Goal: Task Accomplishment & Management: Manage account settings

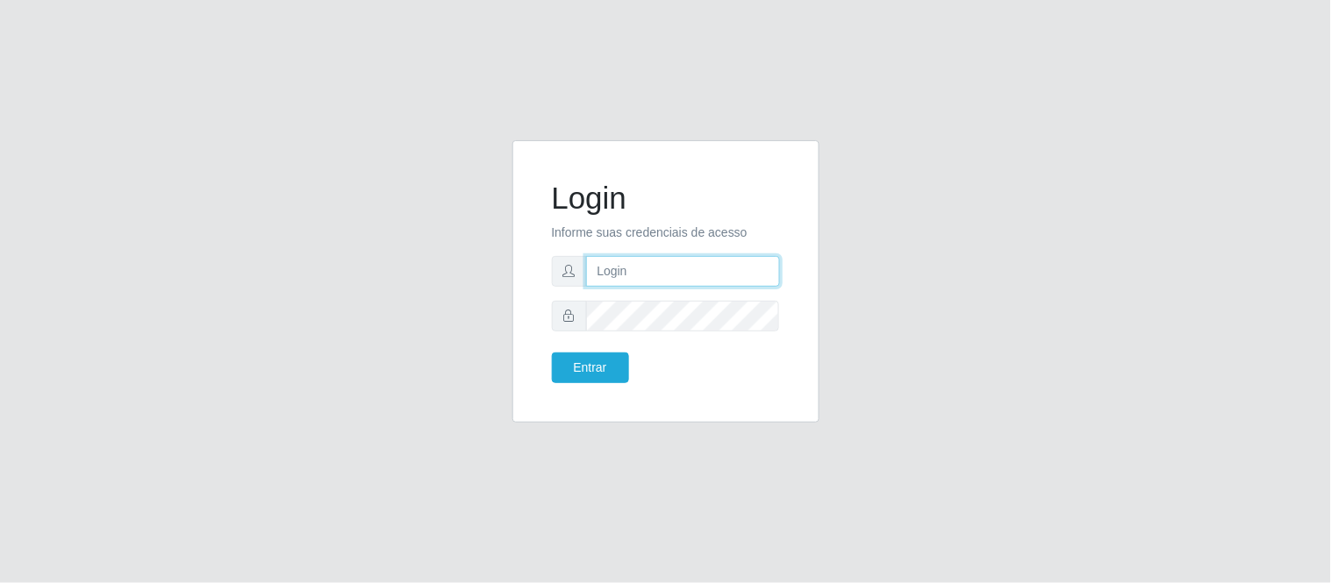
drag, startPoint x: 0, startPoint y: 0, endPoint x: 610, endPoint y: 282, distance: 671.9
click at [610, 282] on input "text" at bounding box center [683, 271] width 194 height 31
type input "deyvid@carnesecortes"
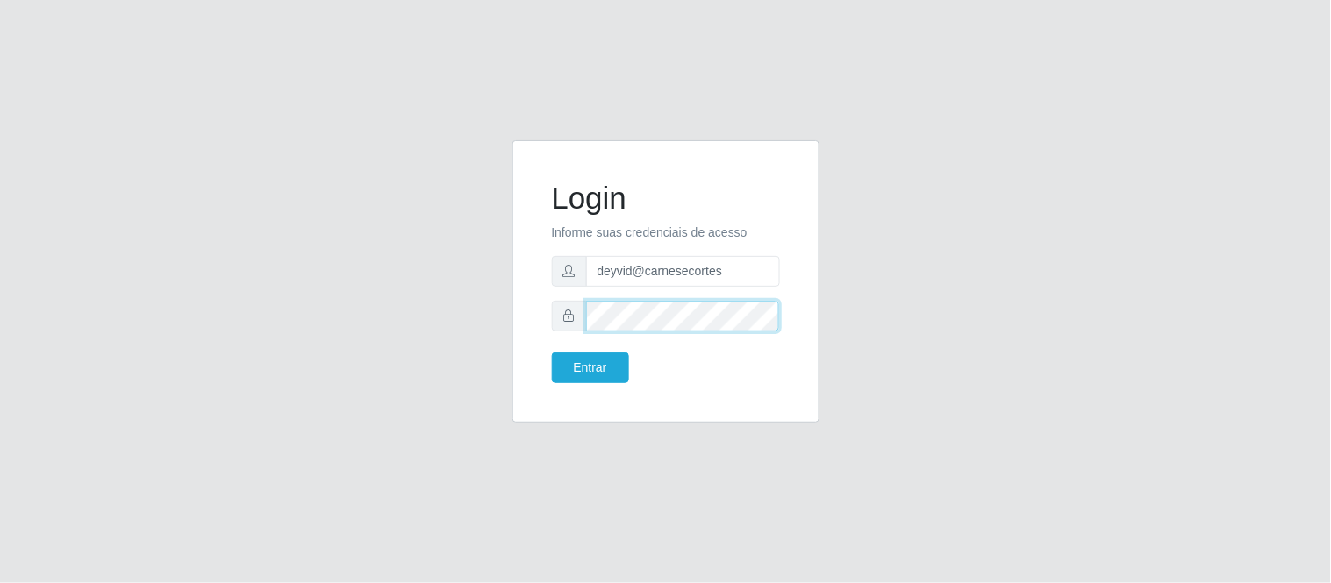
click at [552, 353] on button "Entrar" at bounding box center [590, 368] width 77 height 31
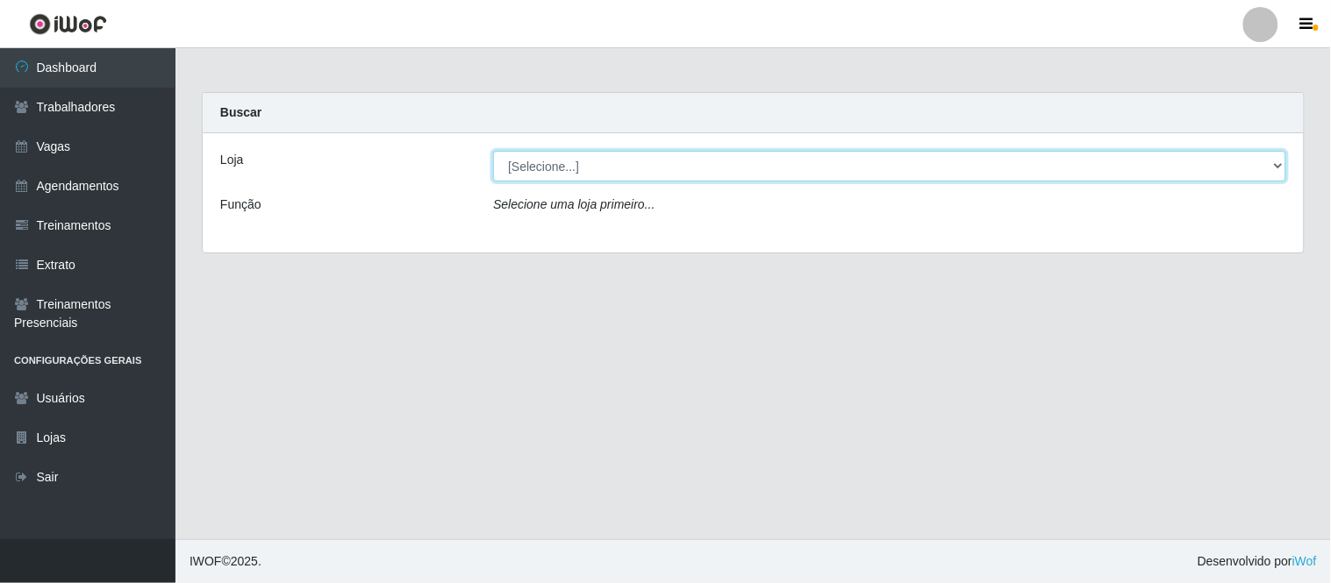
click at [637, 161] on select "[Selecione...] Carnes & Cortes" at bounding box center [889, 166] width 793 height 31
click at [626, 175] on select "[Selecione...] Carnes & Cortes" at bounding box center [889, 166] width 793 height 31
select select "433"
click at [493, 151] on select "[Selecione...] Carnes & Cortes" at bounding box center [889, 166] width 793 height 31
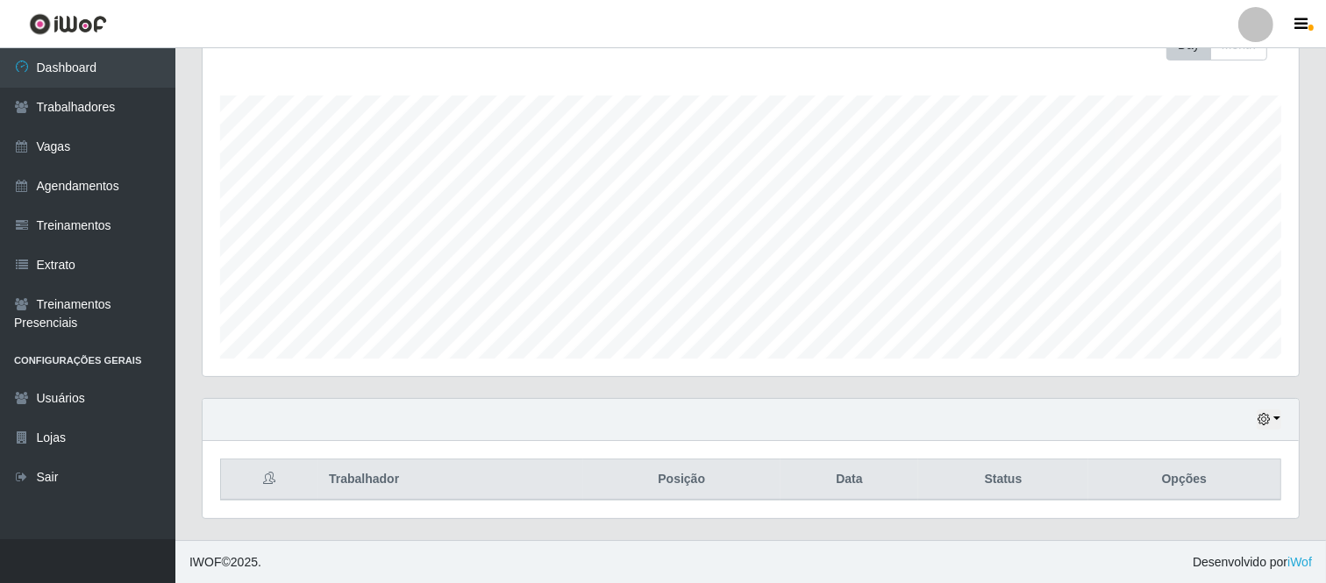
scroll to position [363, 1096]
click at [1273, 414] on button "button" at bounding box center [1269, 420] width 25 height 20
click at [1195, 347] on button "1 Semana" at bounding box center [1210, 353] width 139 height 37
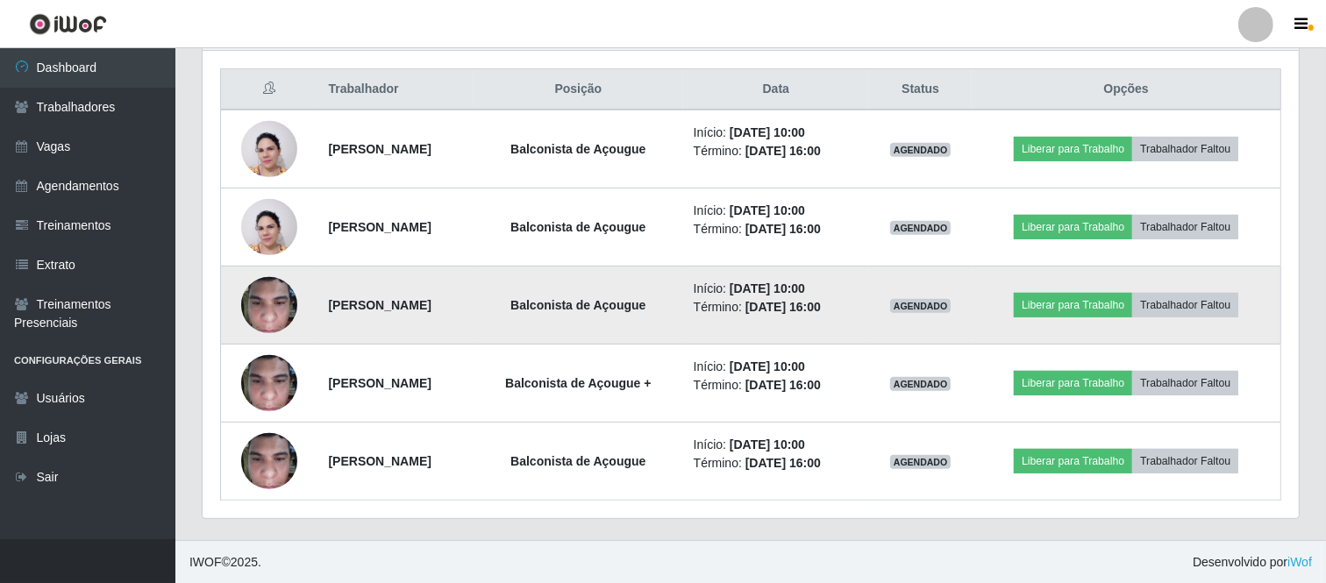
scroll to position [660, 0]
drag, startPoint x: 320, startPoint y: 299, endPoint x: 475, endPoint y: 303, distance: 155.3
click at [474, 303] on td "[PERSON_NAME]" at bounding box center [395, 305] width 155 height 78
copy strong "[PERSON_NAME]"
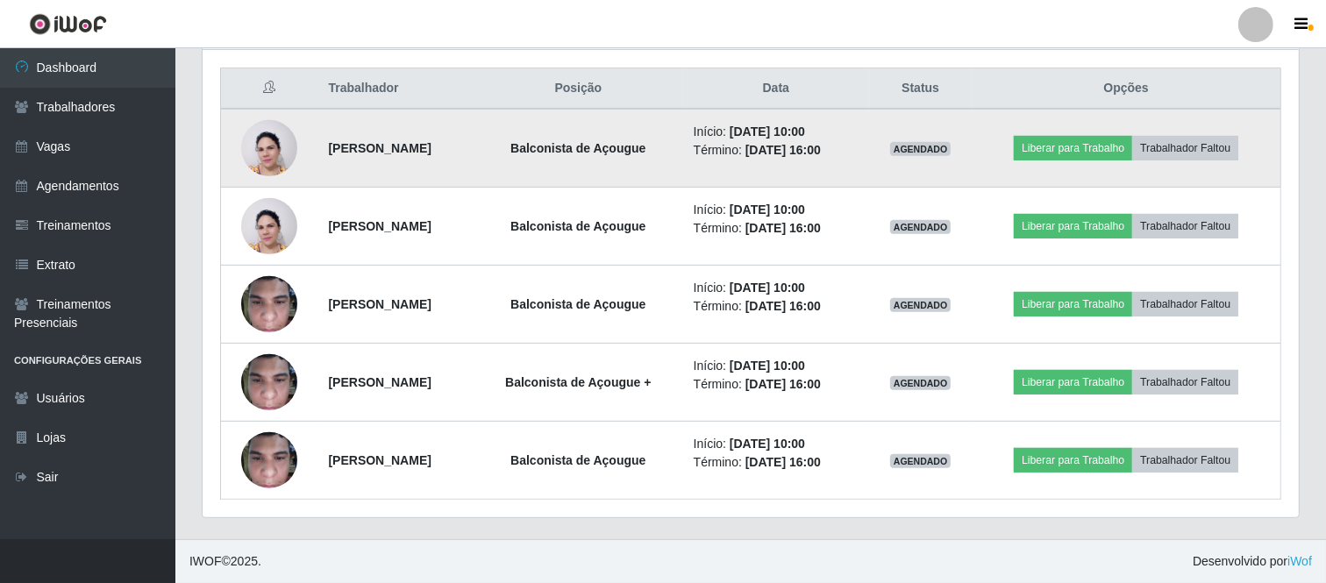
click at [276, 154] on img at bounding box center [269, 148] width 56 height 75
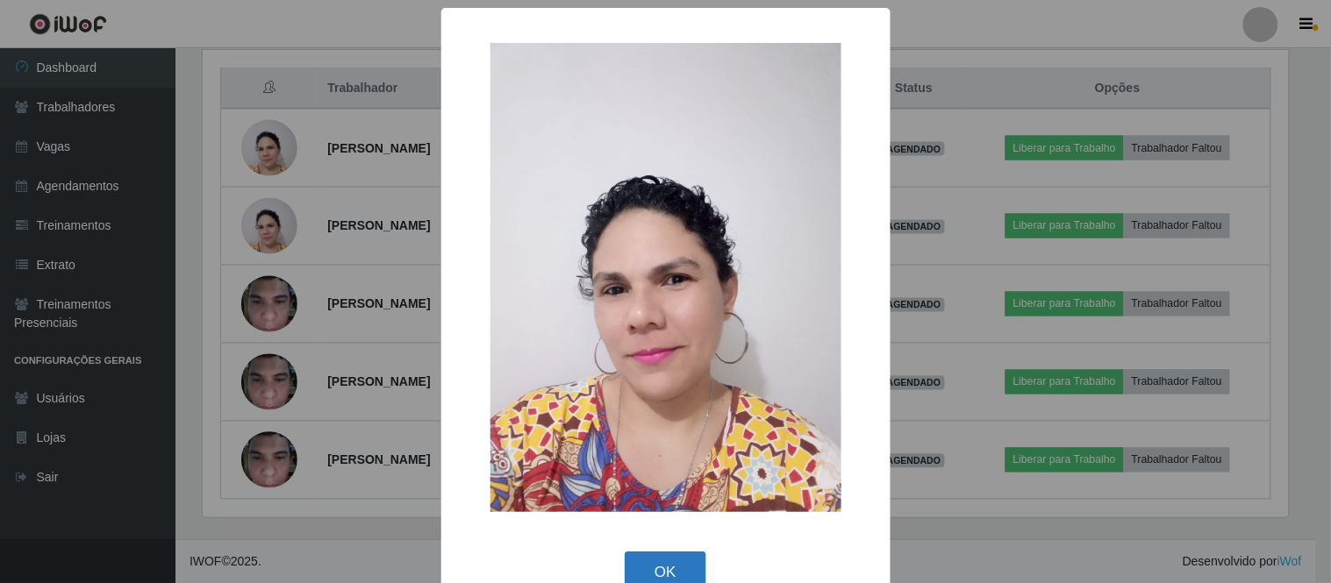
click at [681, 560] on button "OK" at bounding box center [666, 572] width 82 height 41
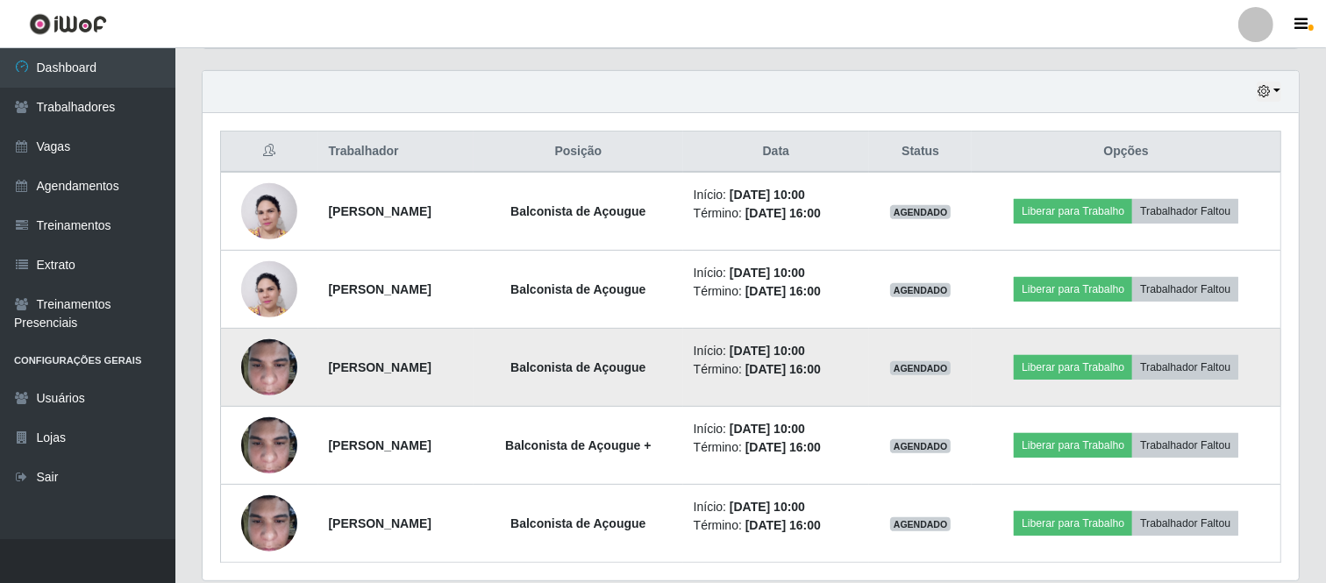
scroll to position [562, 0]
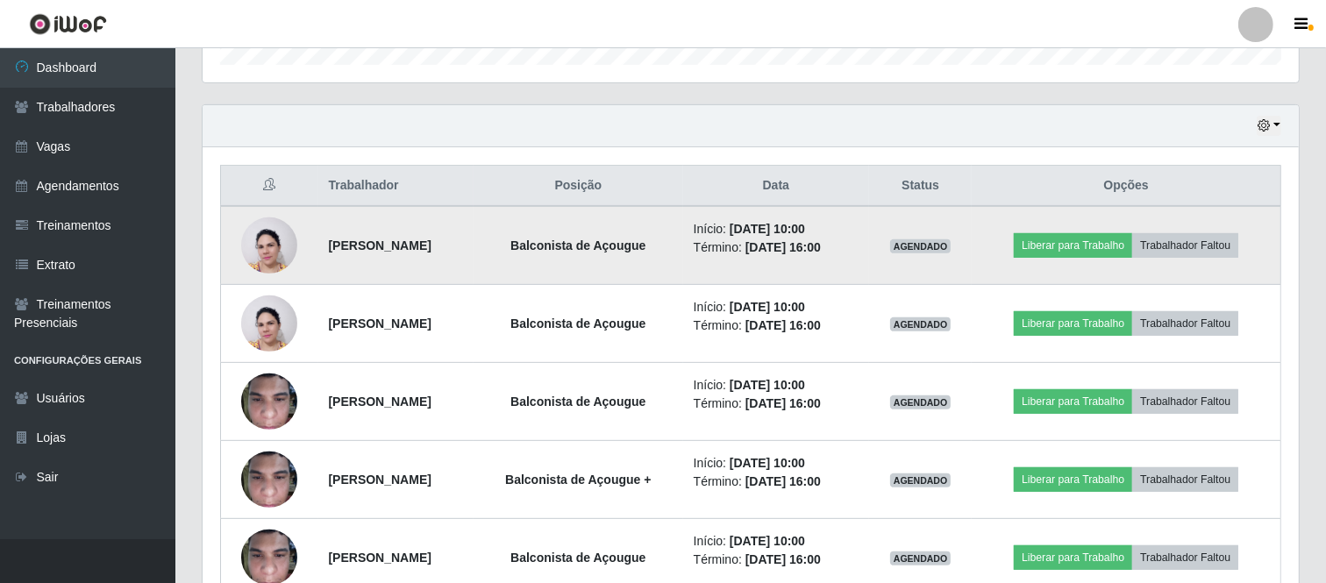
drag, startPoint x: 301, startPoint y: 239, endPoint x: 446, endPoint y: 252, distance: 145.2
click at [446, 252] on tr "Wanderlana Ferreira Balconista de Açougue Início: 03/09/2025, 10:00 Término: 03…" at bounding box center [751, 245] width 1060 height 79
copy tr "[PERSON_NAME]"
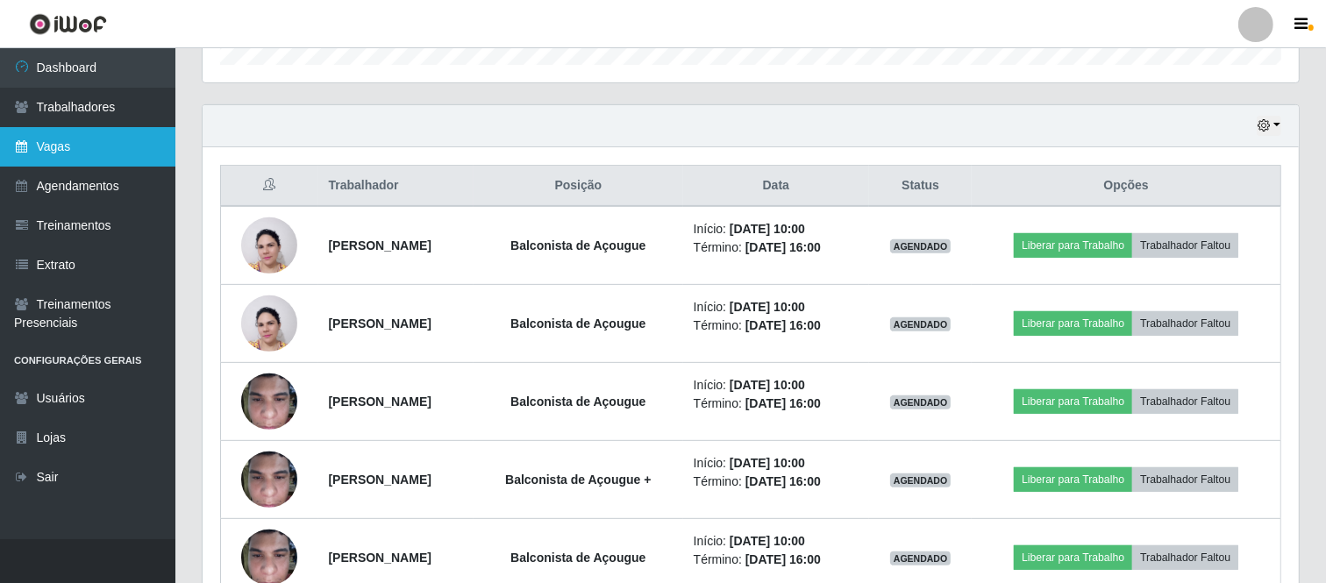
click at [107, 146] on link "Vagas" at bounding box center [87, 146] width 175 height 39
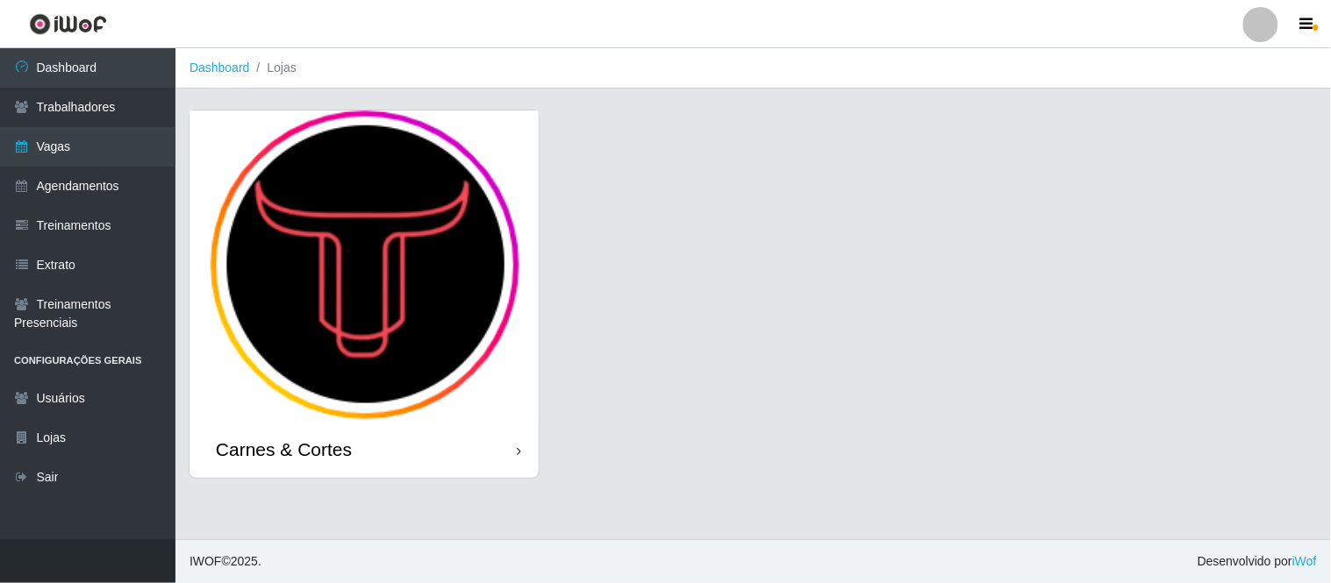
click at [314, 311] on img at bounding box center [363, 266] width 349 height 311
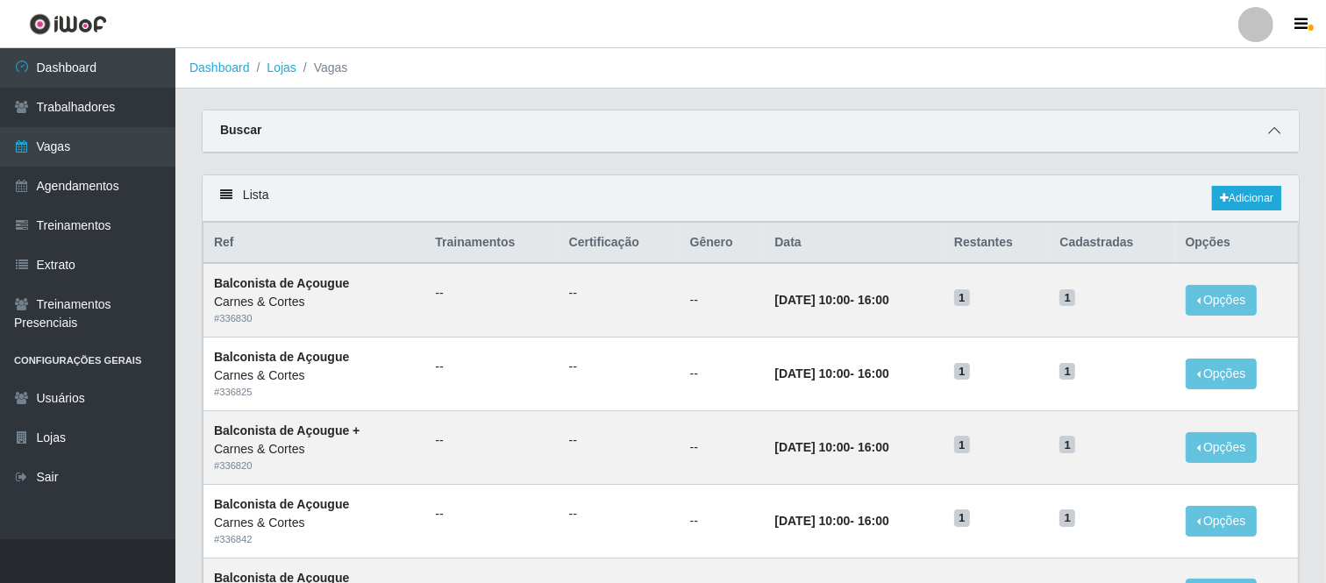
click at [1272, 132] on icon at bounding box center [1274, 131] width 12 height 12
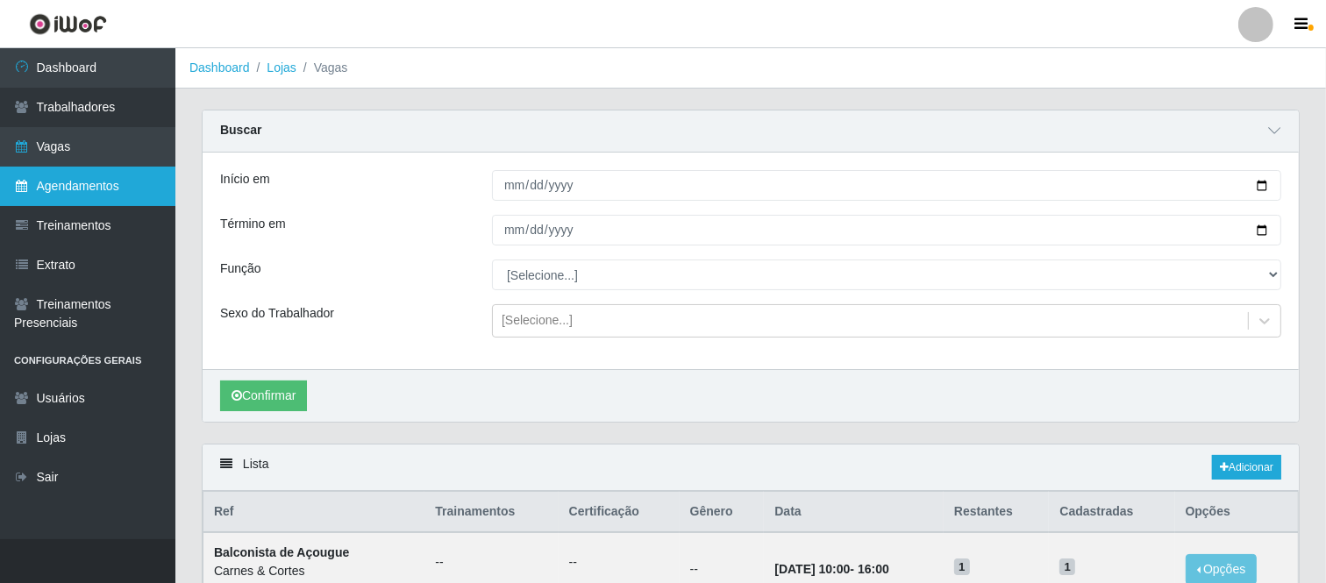
click at [108, 195] on link "Agendamentos" at bounding box center [87, 186] width 175 height 39
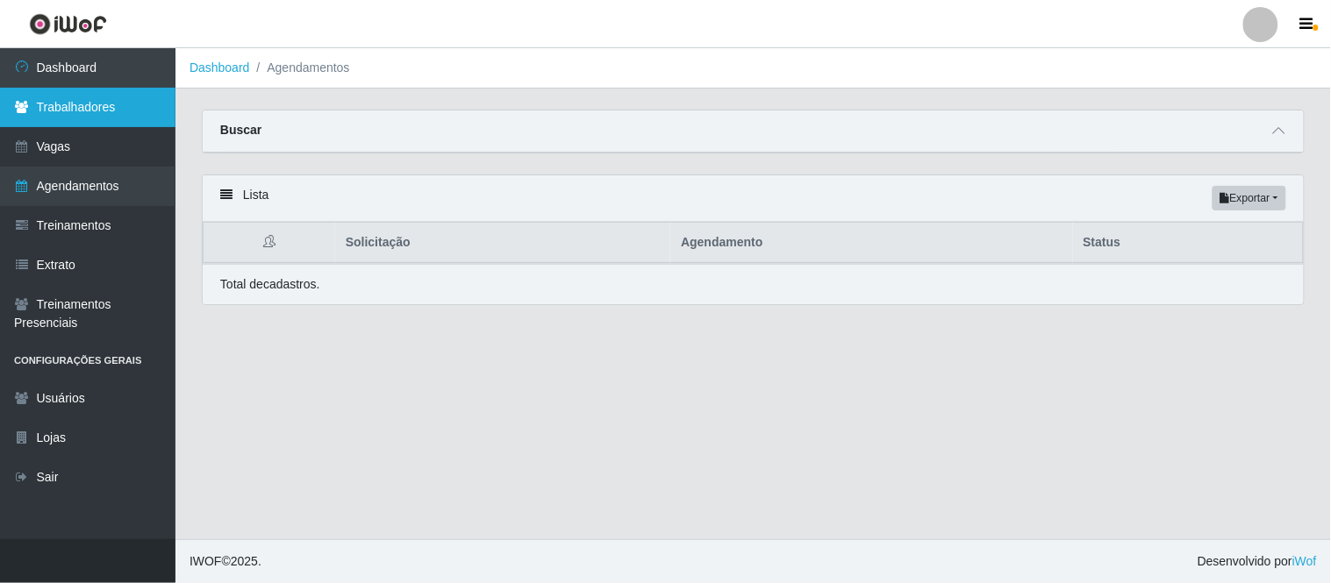
click at [106, 107] on link "Trabalhadores" at bounding box center [87, 107] width 175 height 39
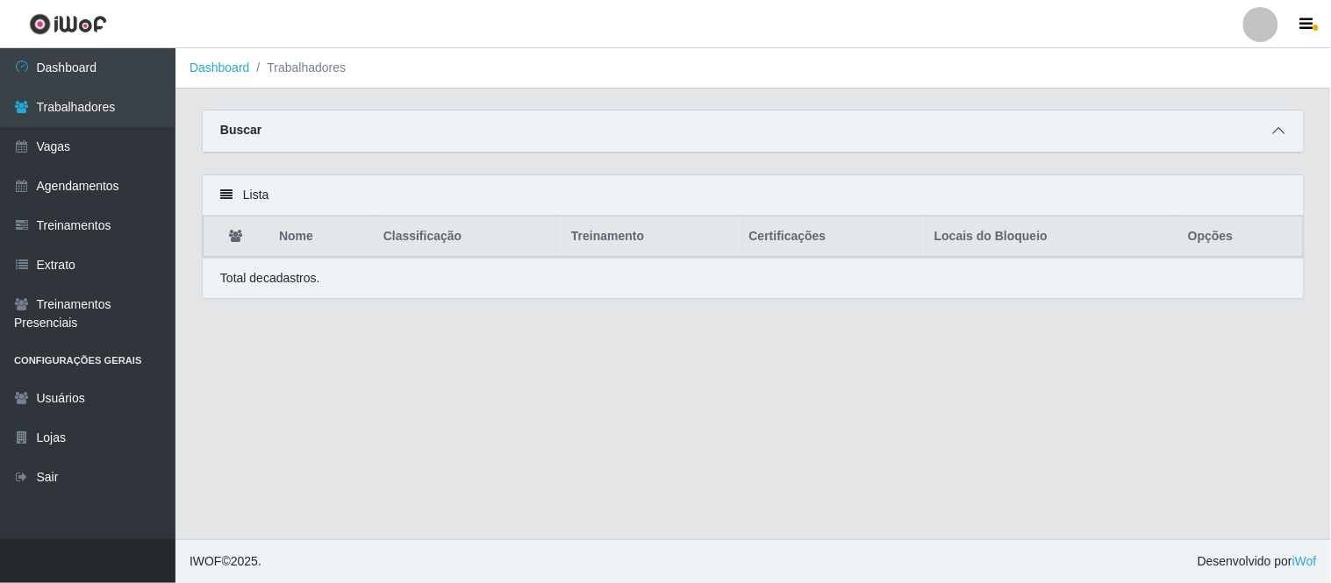
click at [1269, 132] on span at bounding box center [1278, 131] width 21 height 20
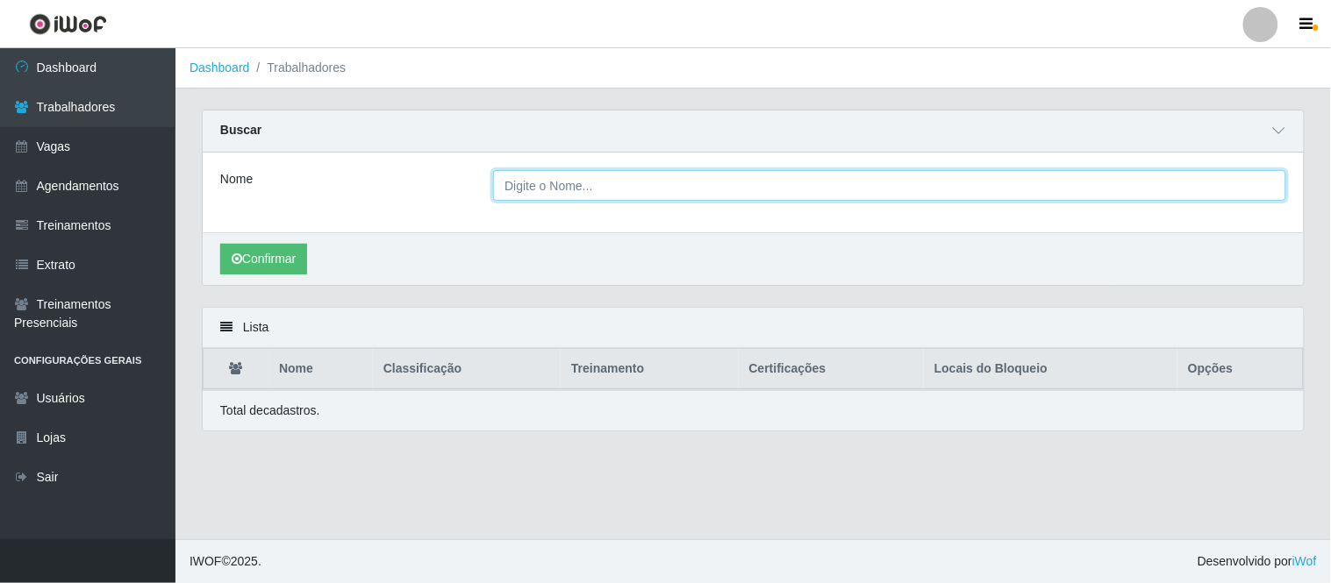
click at [713, 198] on input "Nome" at bounding box center [889, 185] width 793 height 31
paste input "[PERSON_NAME]"
click at [220, 244] on button "Confirmar" at bounding box center [263, 259] width 87 height 31
click at [532, 184] on input "[PERSON_NAME]" at bounding box center [889, 185] width 793 height 31
type input "[PERSON_NAME]"
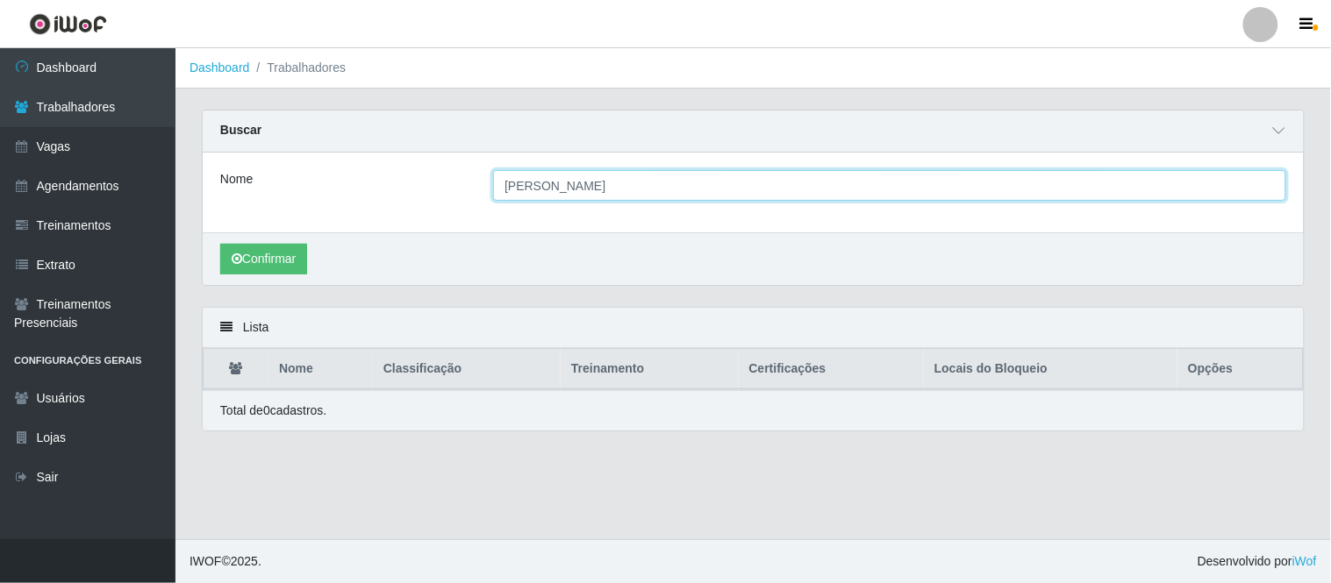
click at [220, 244] on button "Confirmar" at bounding box center [263, 259] width 87 height 31
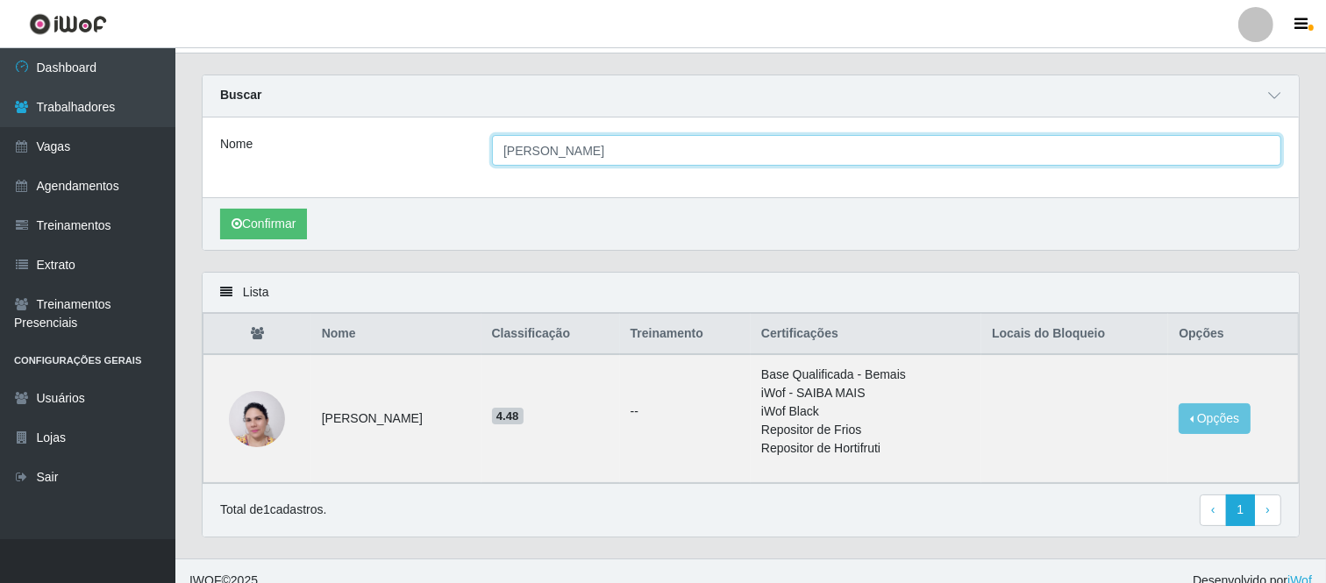
scroll to position [54, 0]
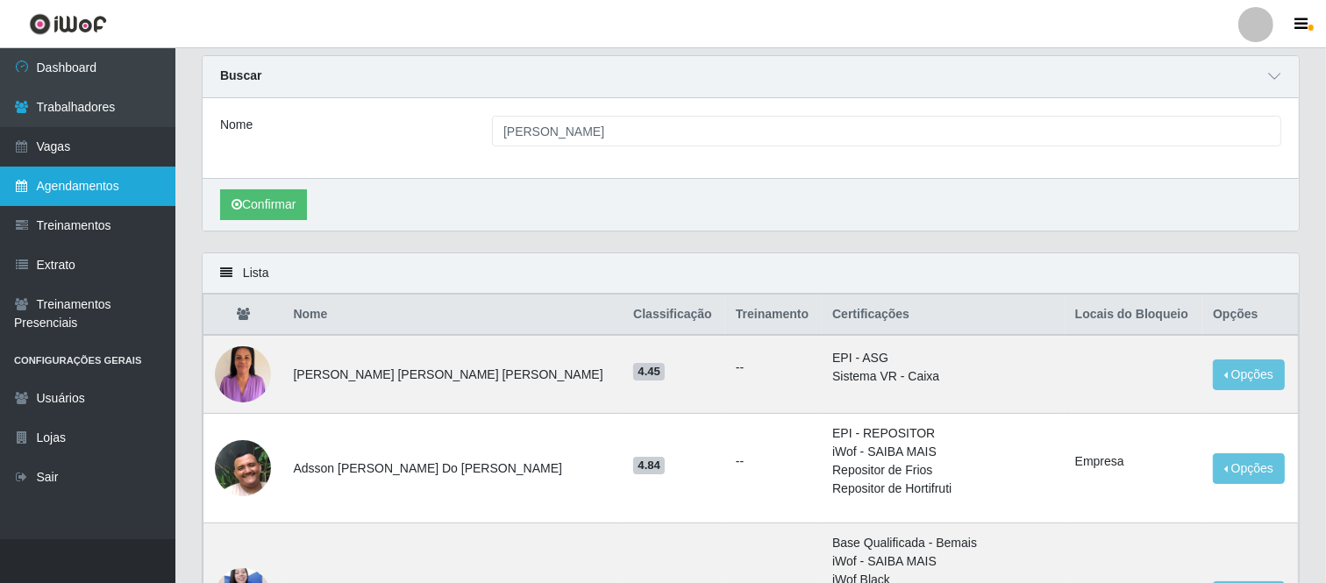
click at [56, 182] on link "Agendamentos" at bounding box center [87, 186] width 175 height 39
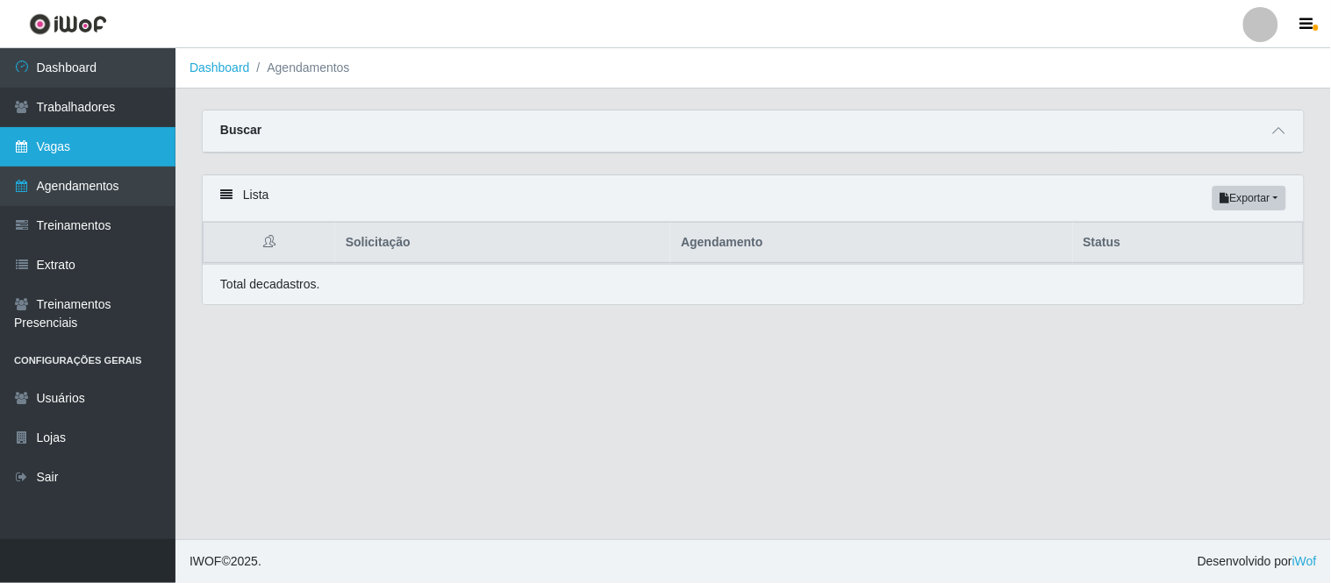
click at [55, 160] on link "Vagas" at bounding box center [87, 146] width 175 height 39
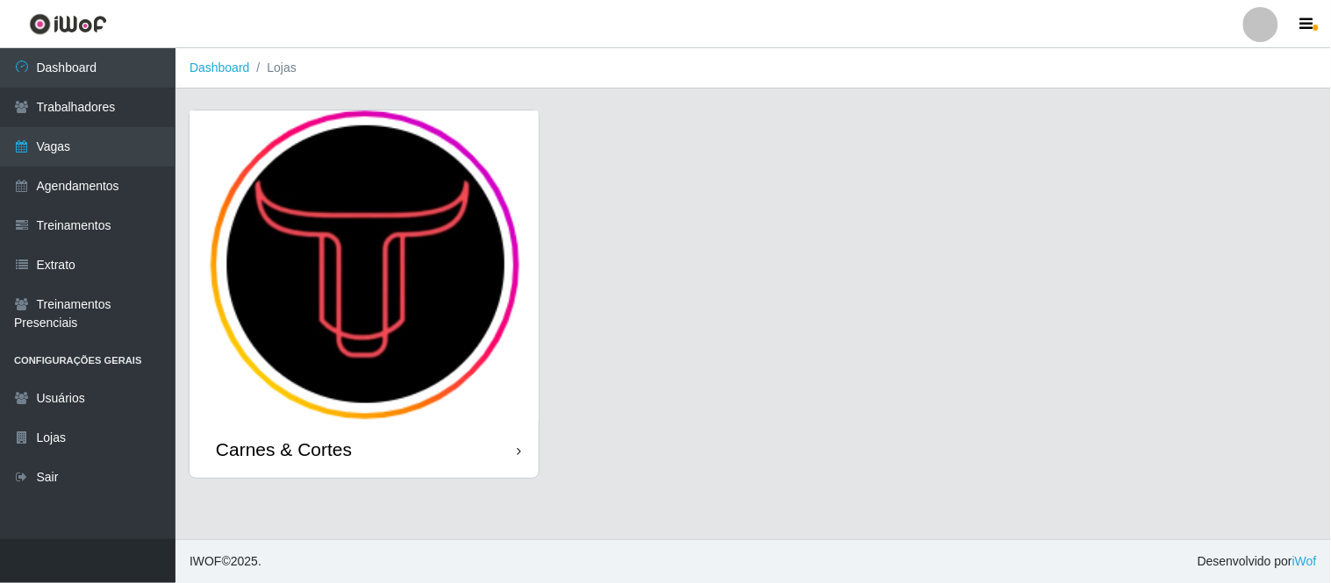
click at [432, 294] on img at bounding box center [363, 266] width 349 height 311
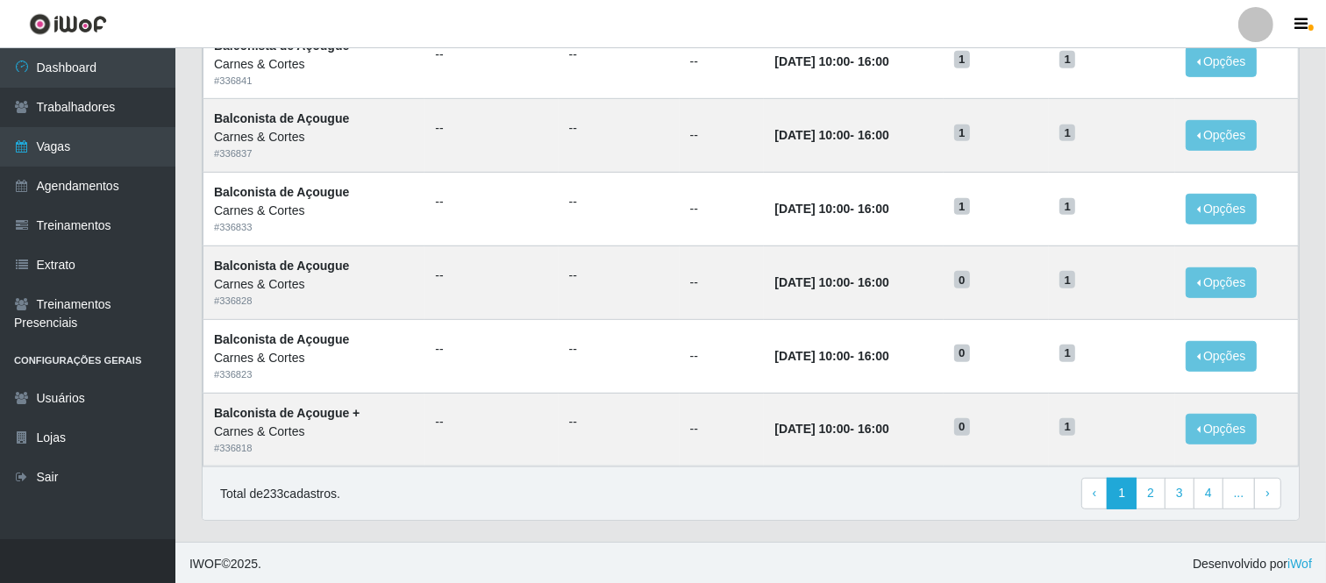
scroll to position [903, 0]
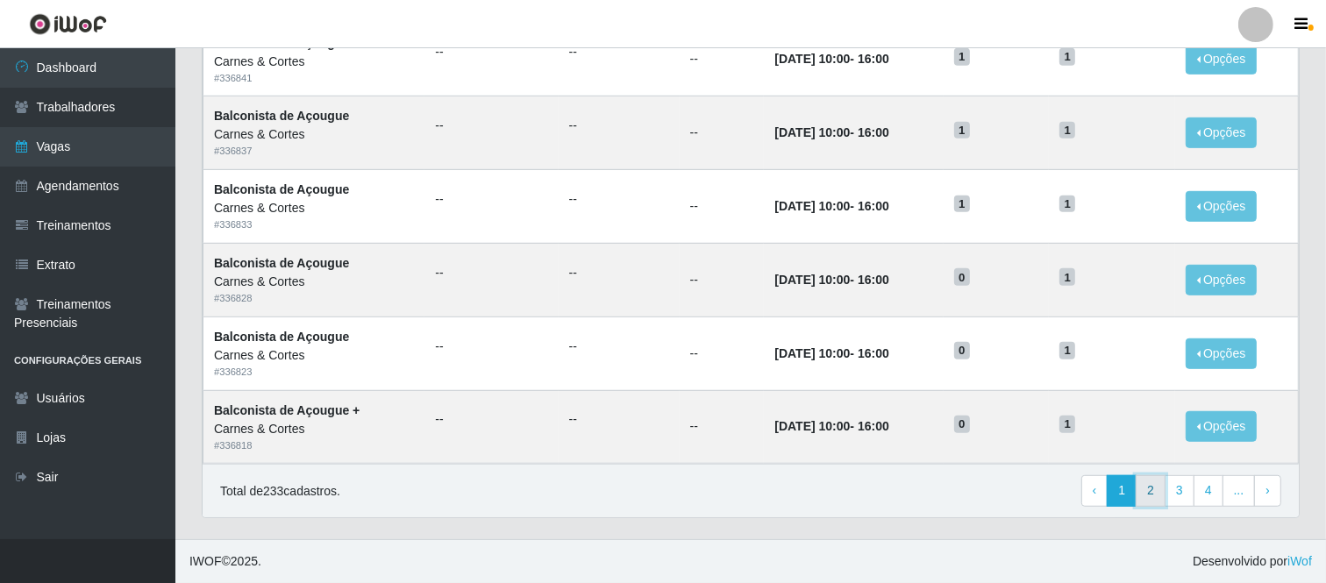
click at [1154, 488] on link "2" at bounding box center [1151, 491] width 30 height 32
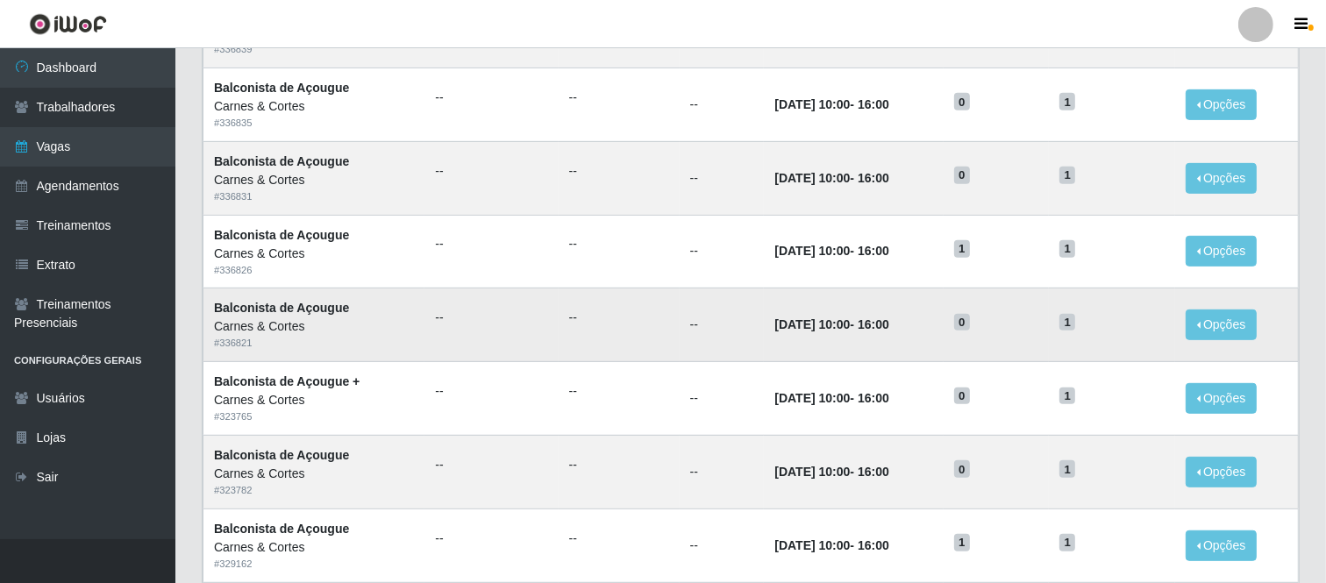
scroll to position [708, 0]
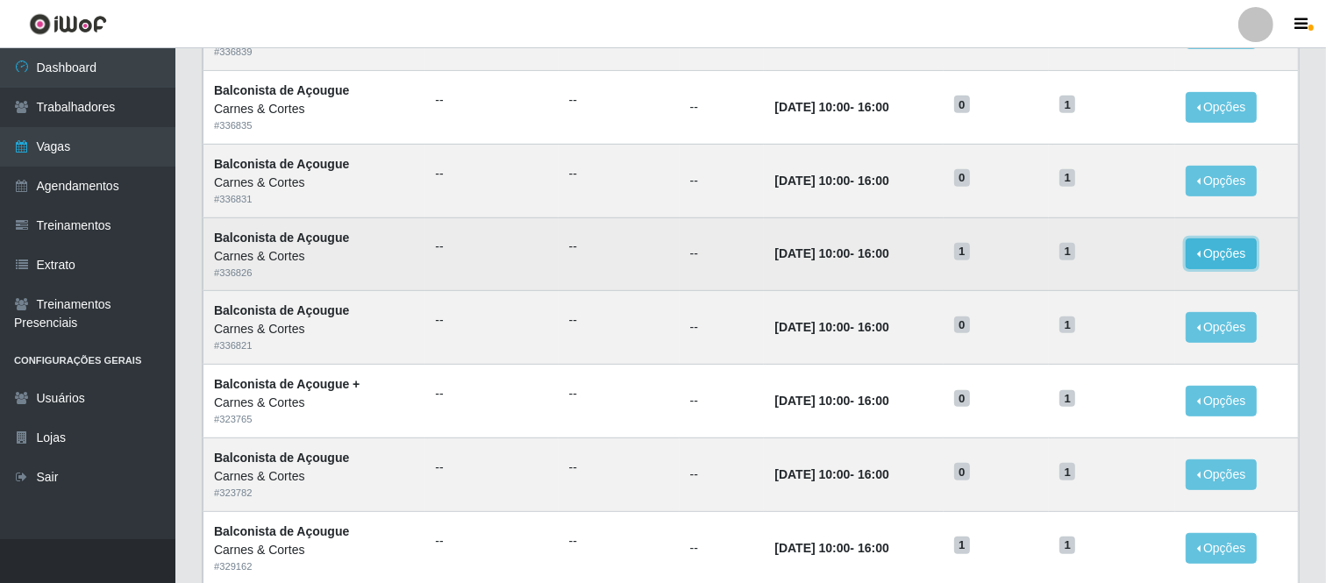
click at [1203, 256] on button "Opções" at bounding box center [1222, 254] width 72 height 31
click at [1089, 259] on link "Editar" at bounding box center [1087, 257] width 50 height 14
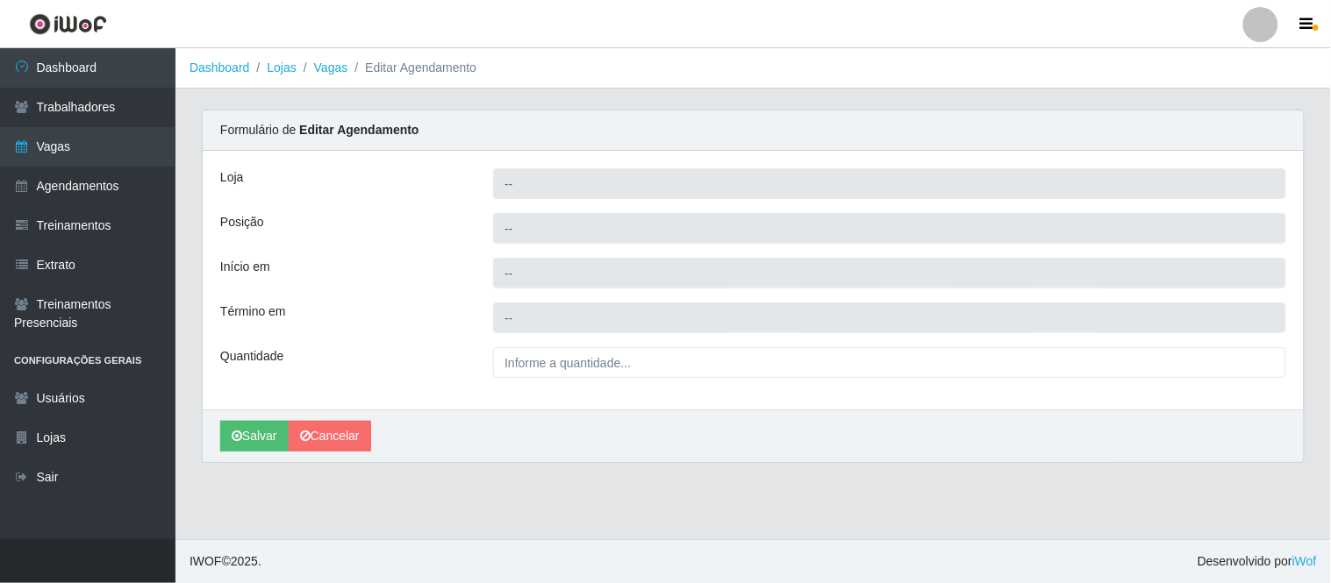
type input "Carnes & Cortes"
type input "Balconista de Açougue"
type input "[DATE] 10:00:00"
type input "[DATE] 16:00:00"
type input "1__"
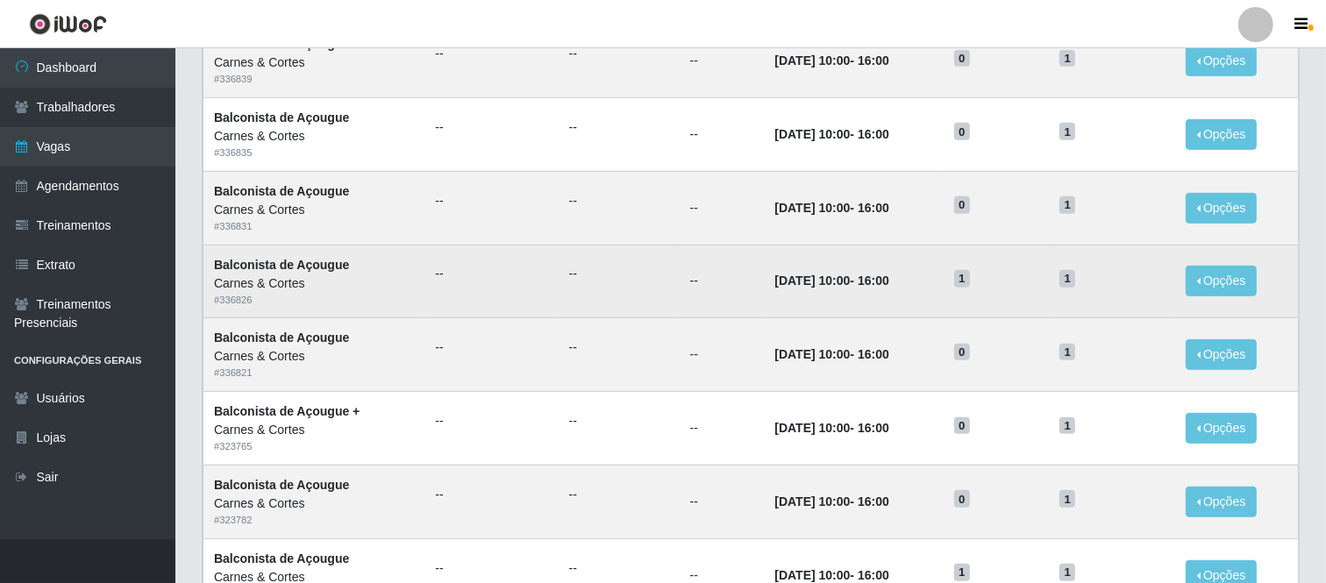
scroll to position [682, 0]
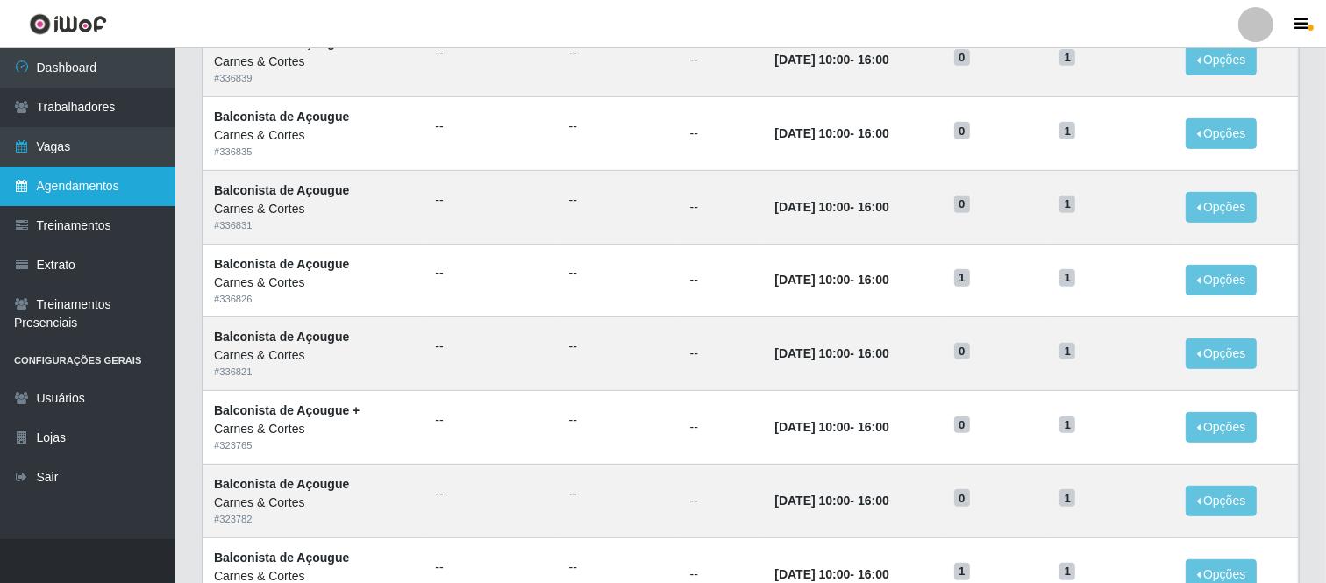
click at [109, 184] on link "Agendamentos" at bounding box center [87, 186] width 175 height 39
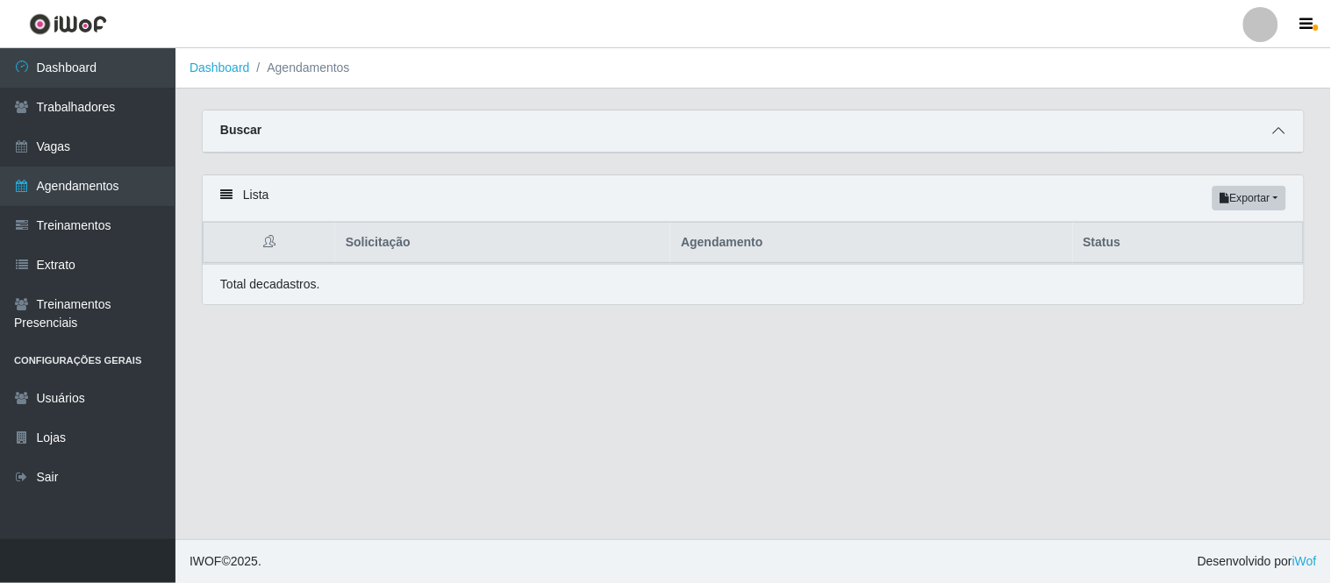
click at [1275, 136] on icon at bounding box center [1279, 131] width 12 height 12
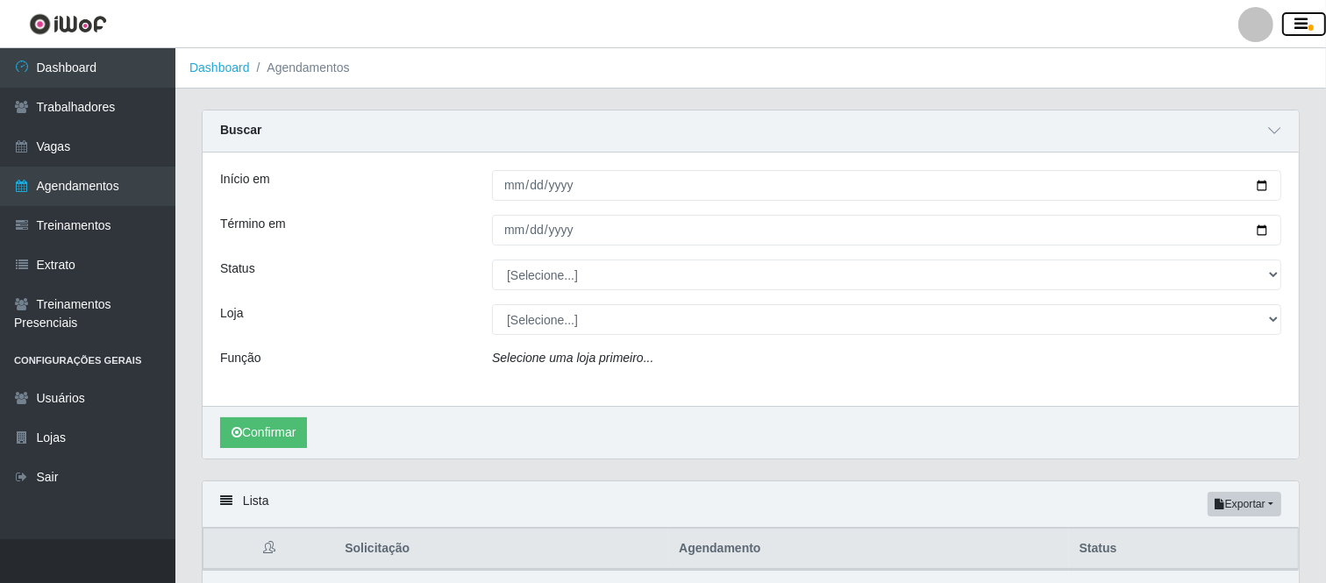
click at [1310, 33] on button "button" at bounding box center [1304, 24] width 44 height 25
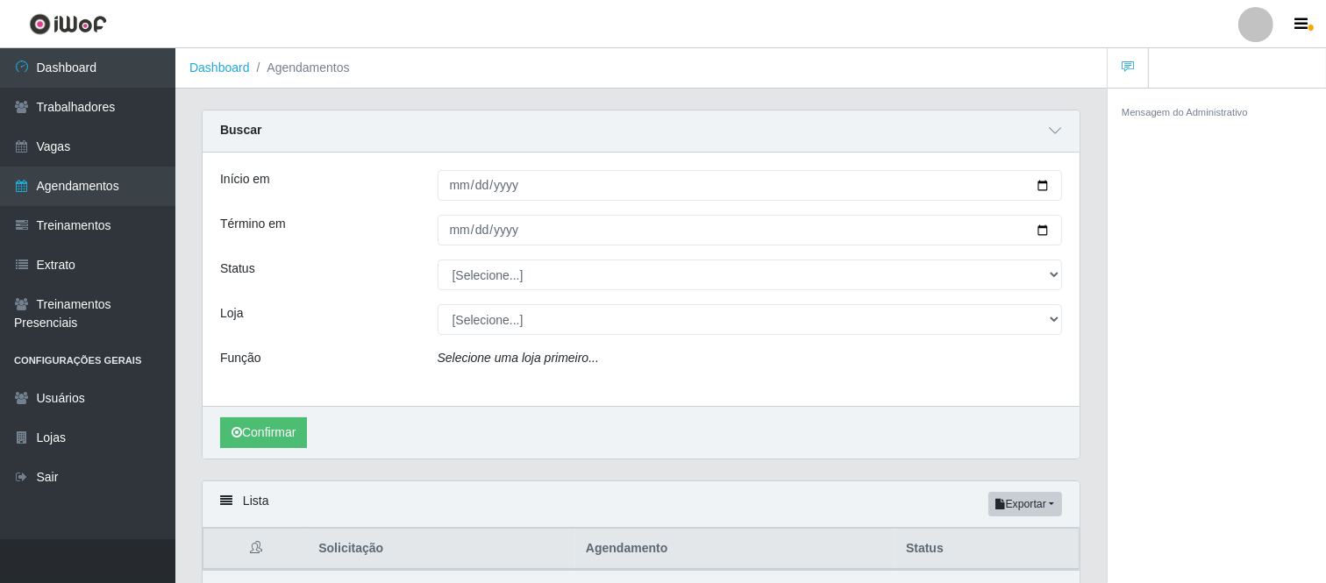
click at [1146, 112] on small "Mensagem do Administrativo" at bounding box center [1185, 112] width 126 height 11
click at [1053, 140] on span at bounding box center [1055, 131] width 21 height 20
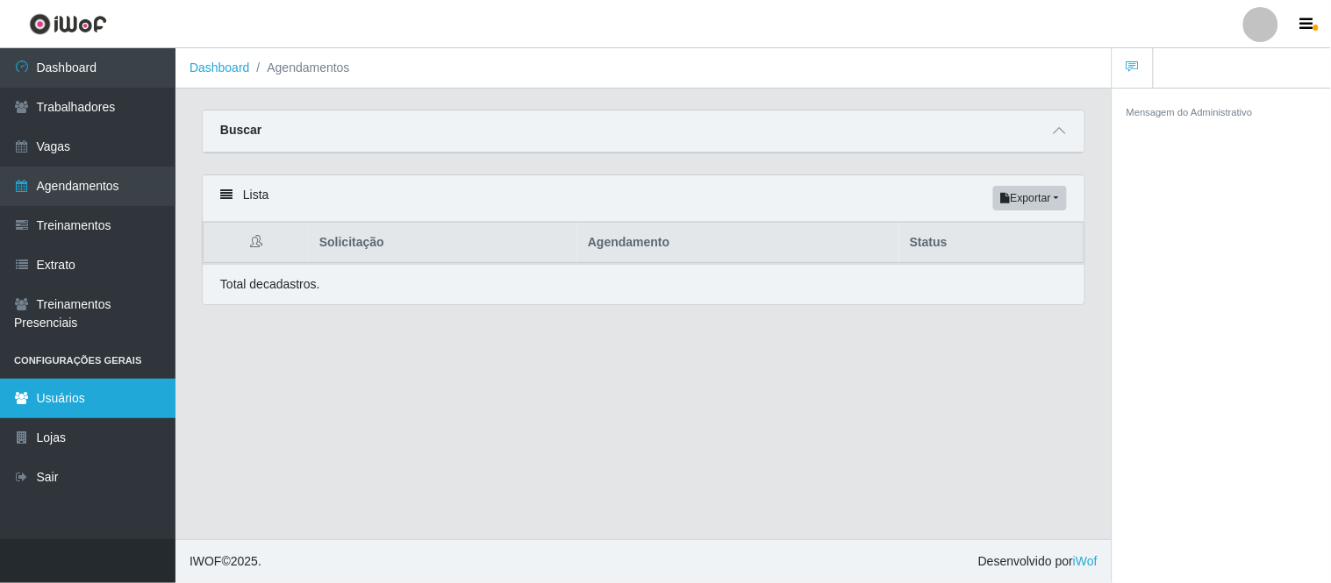
click at [99, 395] on link "Usuários" at bounding box center [87, 398] width 175 height 39
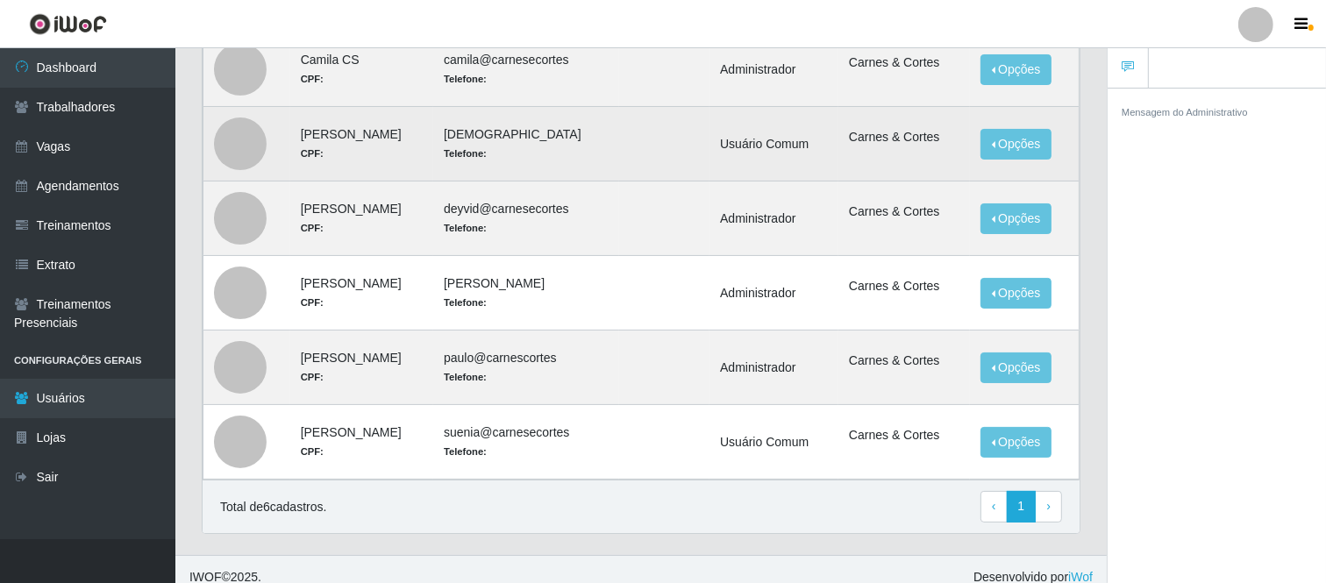
scroll to position [182, 0]
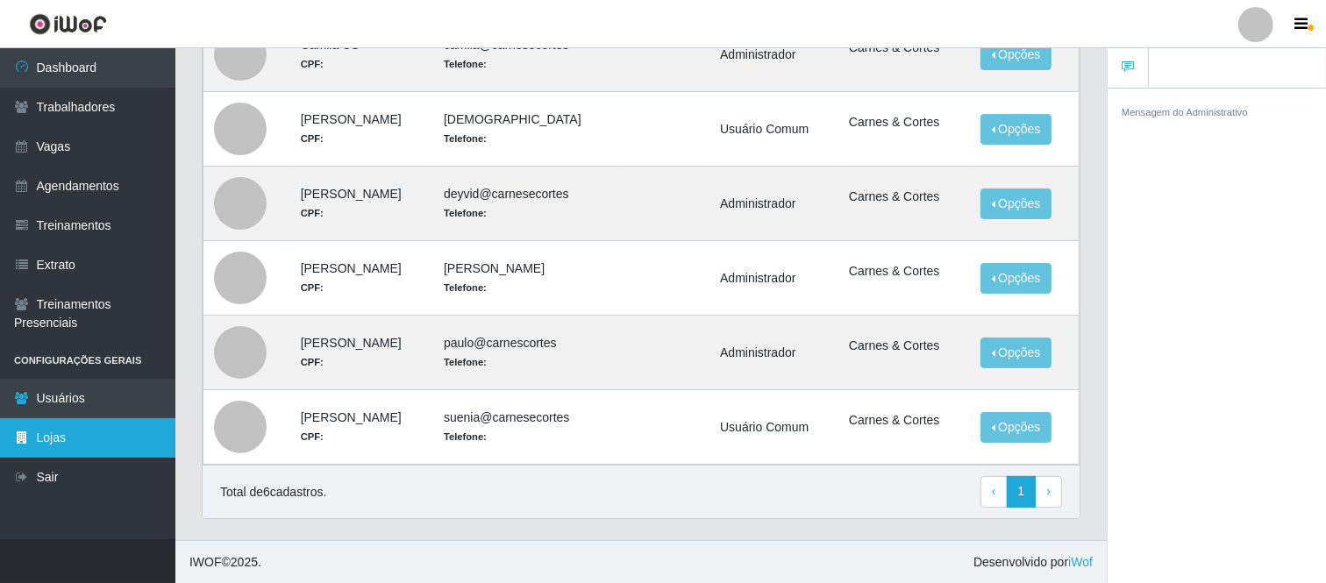
click at [35, 432] on link "Lojas" at bounding box center [87, 437] width 175 height 39
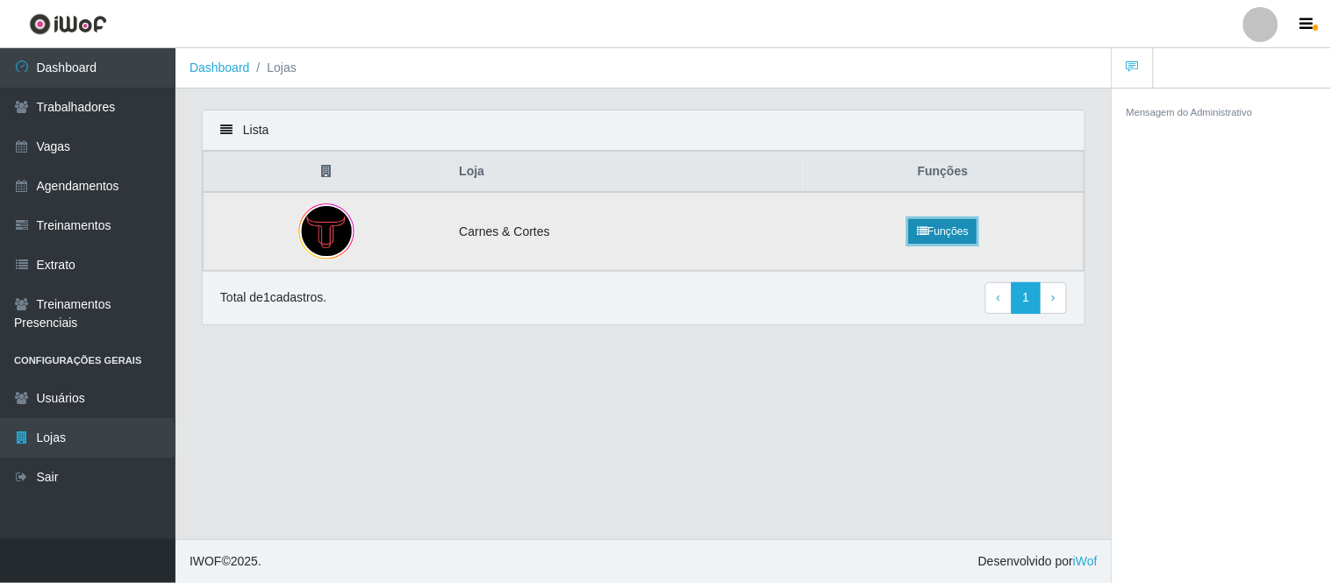
click at [941, 230] on link "Funções" at bounding box center [943, 231] width 68 height 25
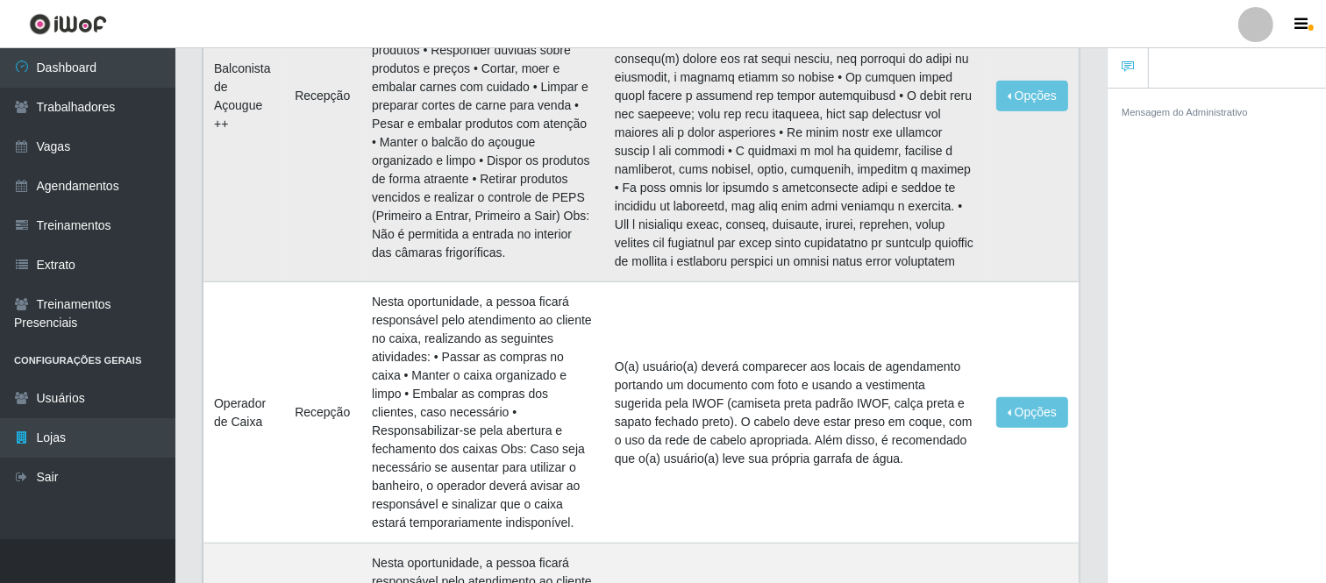
scroll to position [1072, 0]
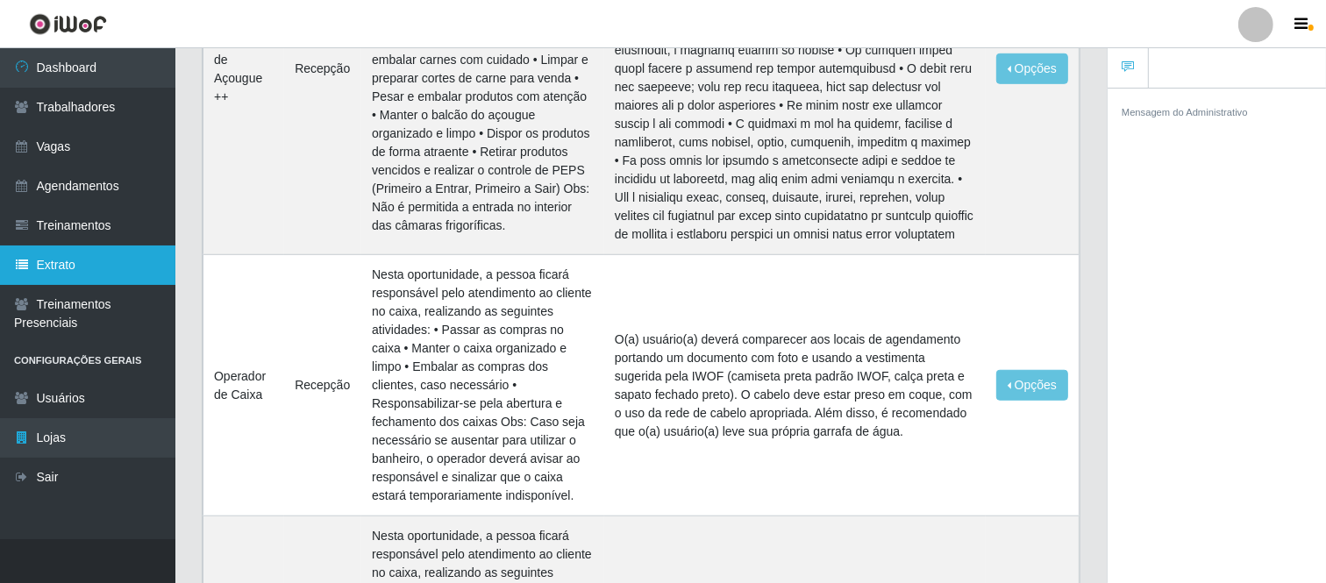
click at [109, 265] on link "Extrato" at bounding box center [87, 265] width 175 height 39
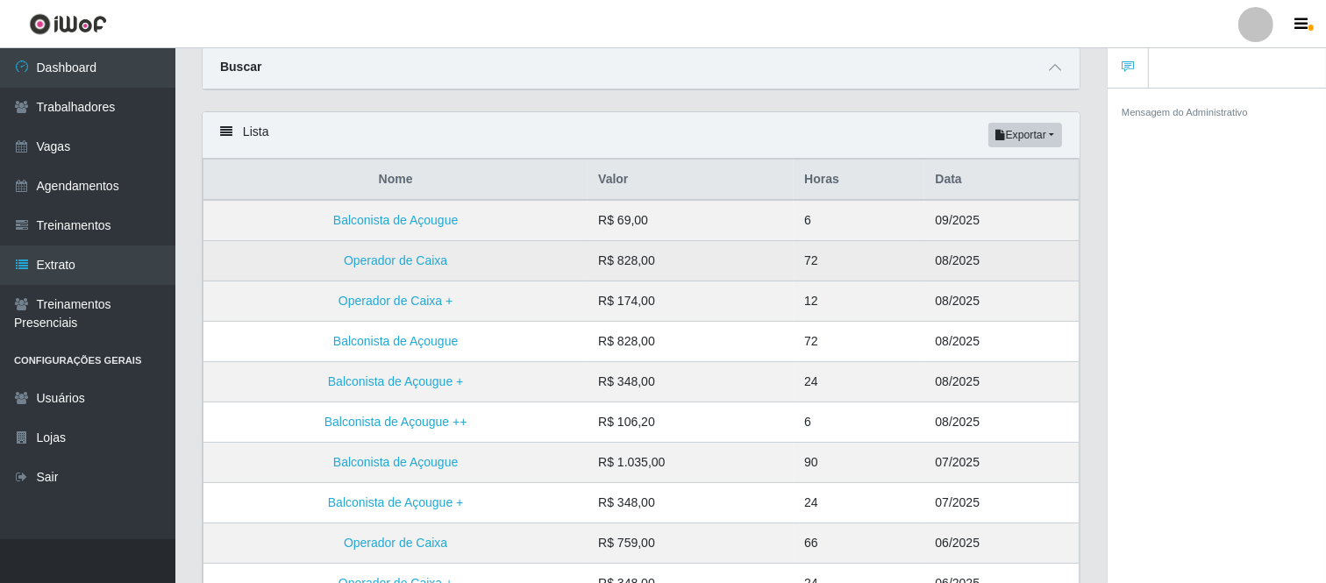
scroll to position [97, 0]
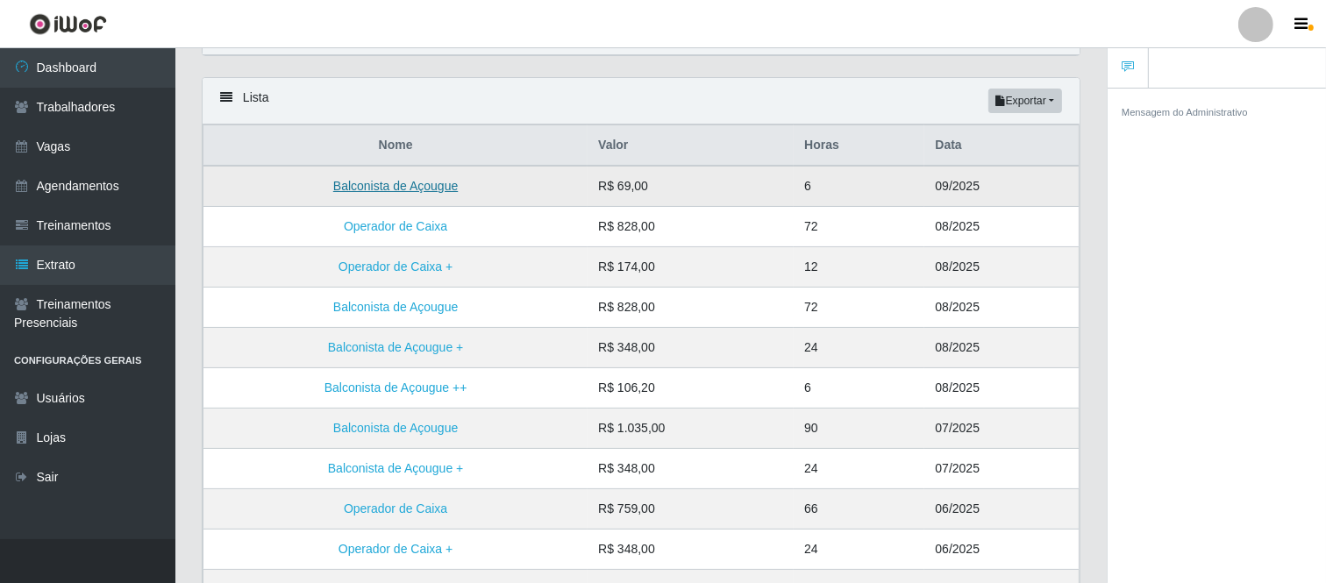
click at [448, 184] on link "Balconista de Açougue" at bounding box center [395, 186] width 125 height 14
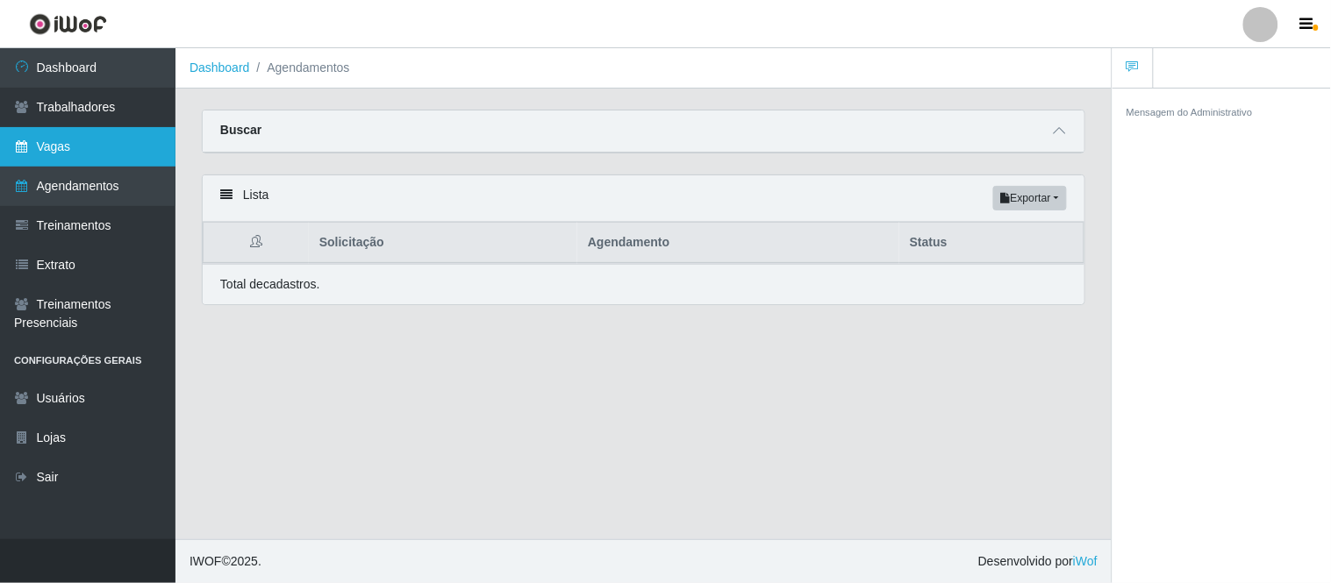
click at [91, 140] on link "Vagas" at bounding box center [87, 146] width 175 height 39
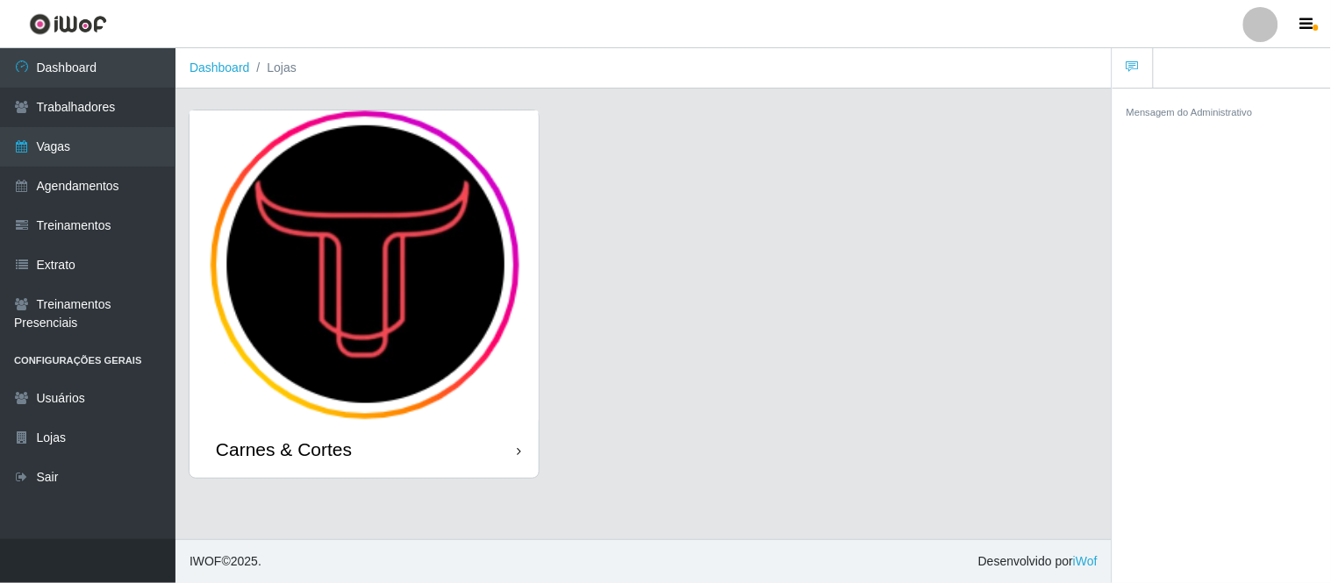
click at [403, 205] on img at bounding box center [363, 266] width 349 height 311
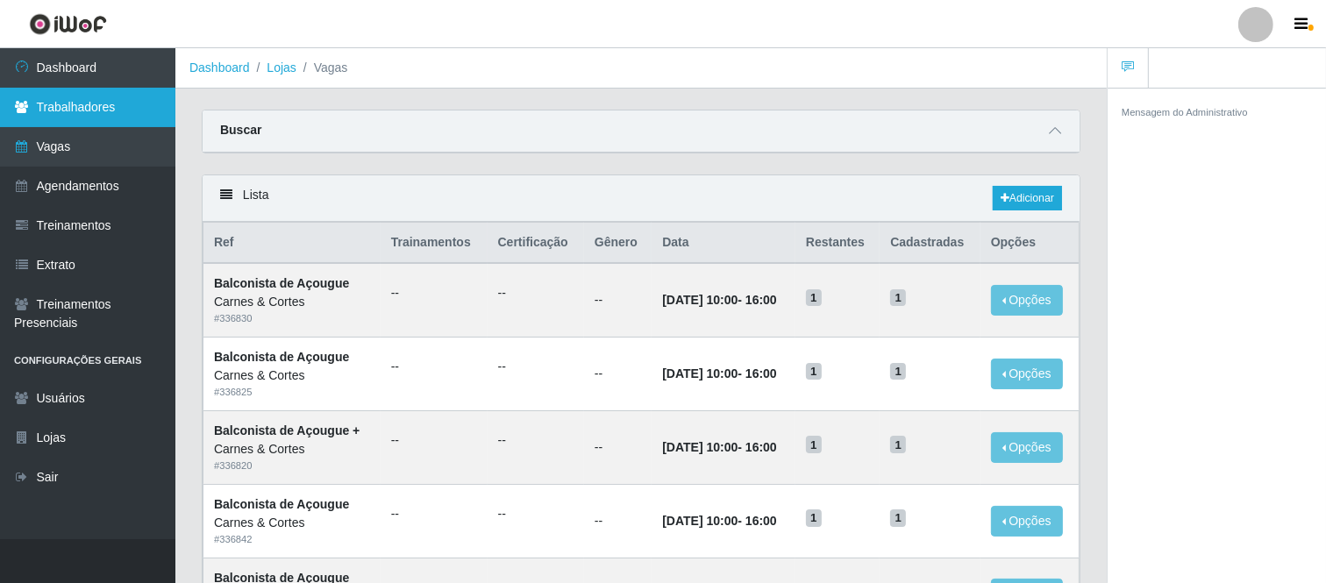
click at [47, 105] on link "Trabalhadores" at bounding box center [87, 107] width 175 height 39
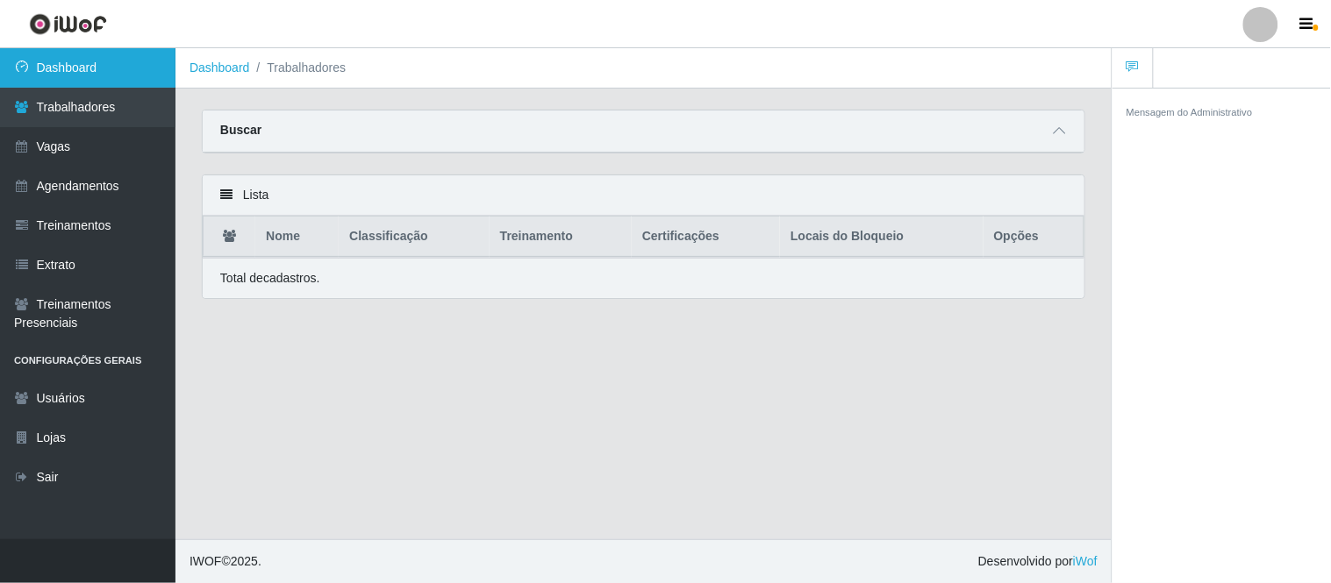
click at [72, 68] on link "Dashboard" at bounding box center [87, 67] width 175 height 39
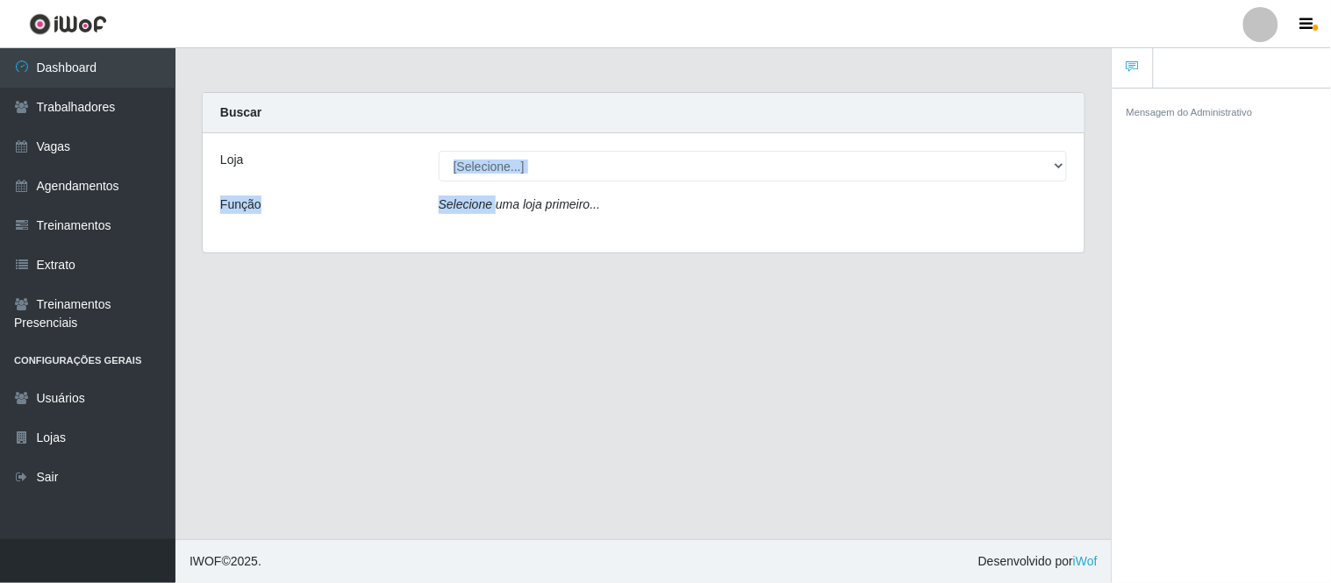
click at [494, 181] on div "Loja [Selecione...] [PERSON_NAME] & [PERSON_NAME] Função Selecione [PERSON_NAME…" at bounding box center [644, 192] width 882 height 119
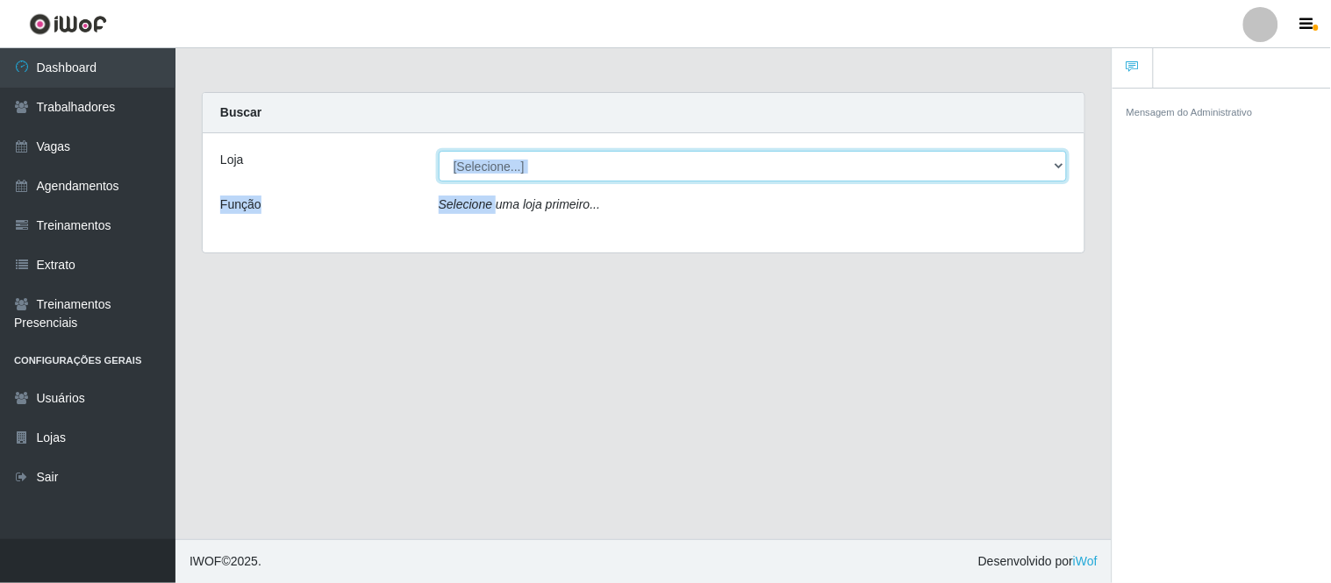
click at [525, 172] on select "[Selecione...] Carnes & Cortes" at bounding box center [753, 166] width 628 height 31
select select "433"
click at [439, 151] on select "[Selecione...] Carnes & Cortes" at bounding box center [753, 166] width 628 height 31
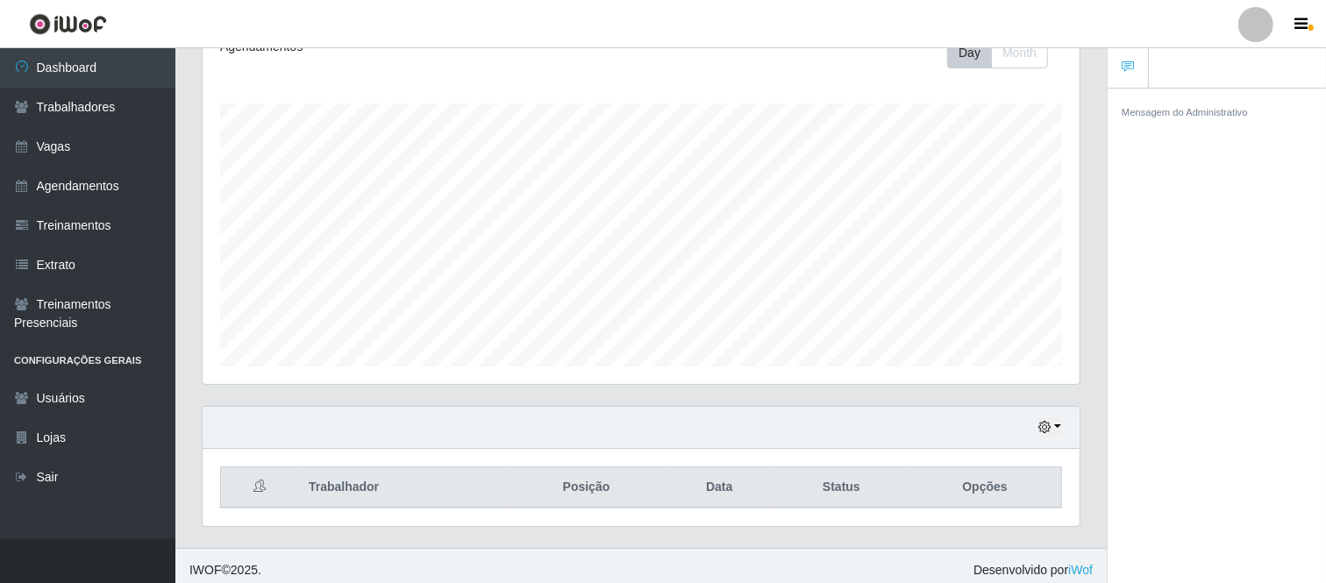
scroll to position [268, 0]
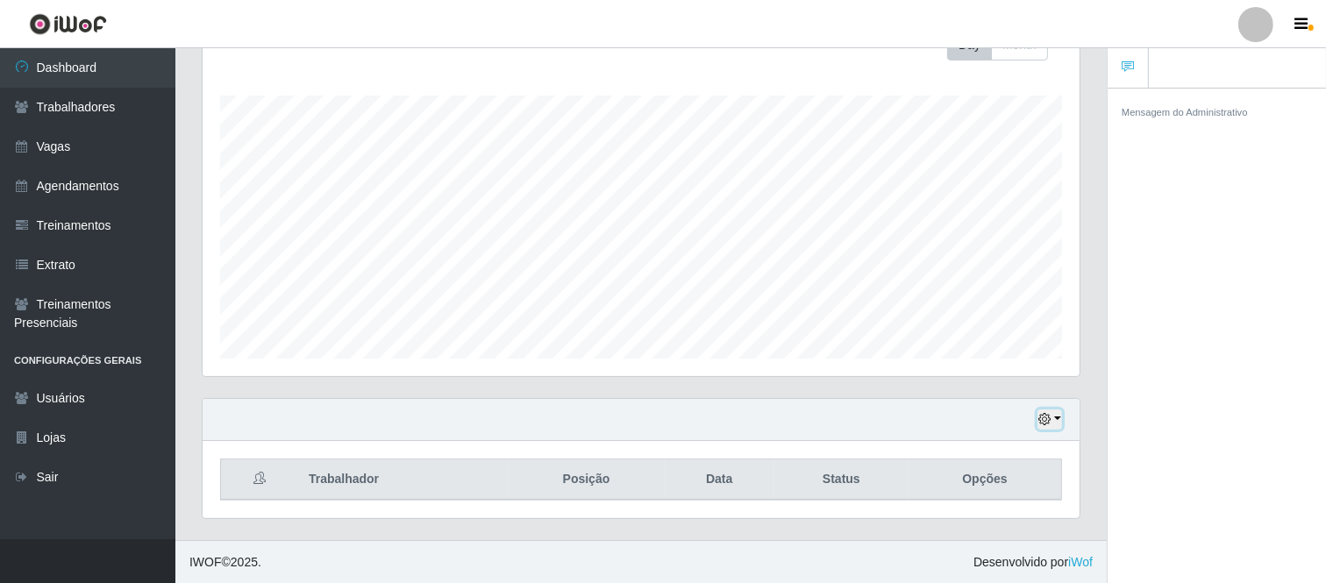
click at [1055, 415] on button "button" at bounding box center [1050, 420] width 25 height 20
click at [965, 347] on button "1 Semana" at bounding box center [991, 353] width 139 height 37
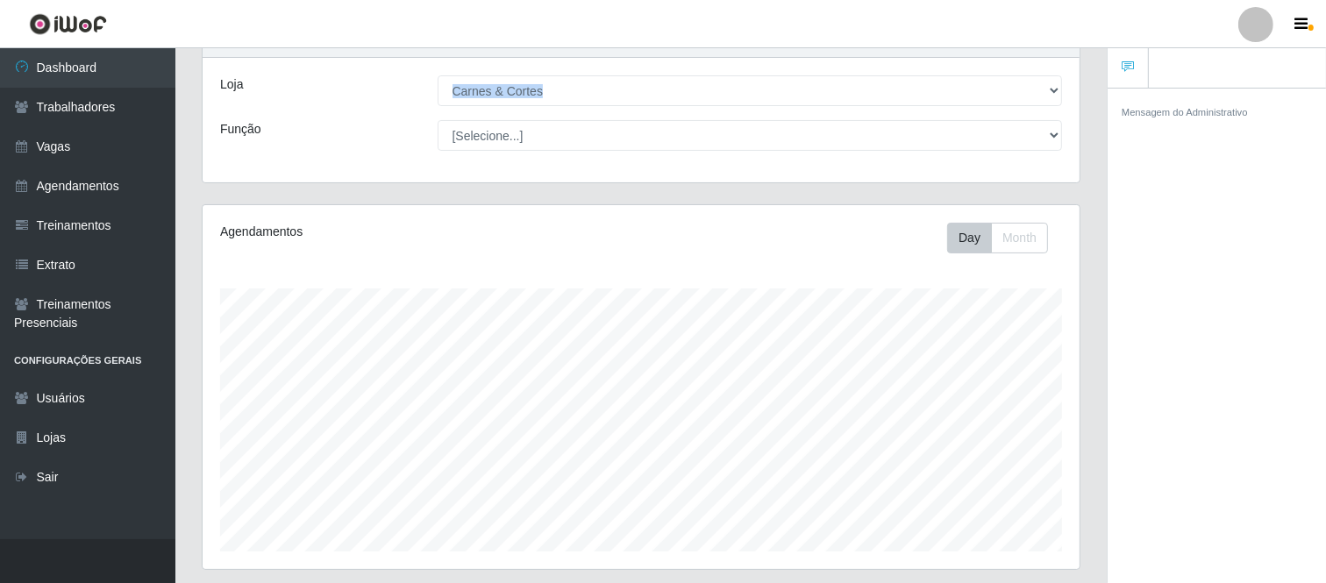
scroll to position [74, 0]
click at [1308, 20] on icon "button" at bounding box center [1302, 25] width 13 height 16
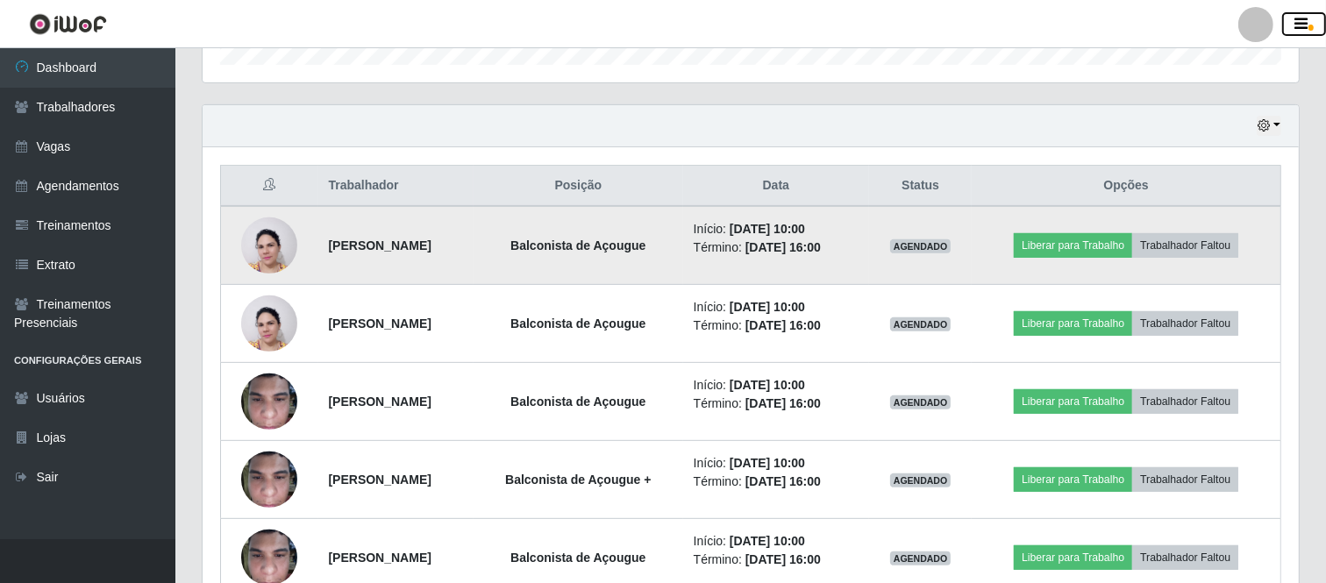
scroll to position [660, 0]
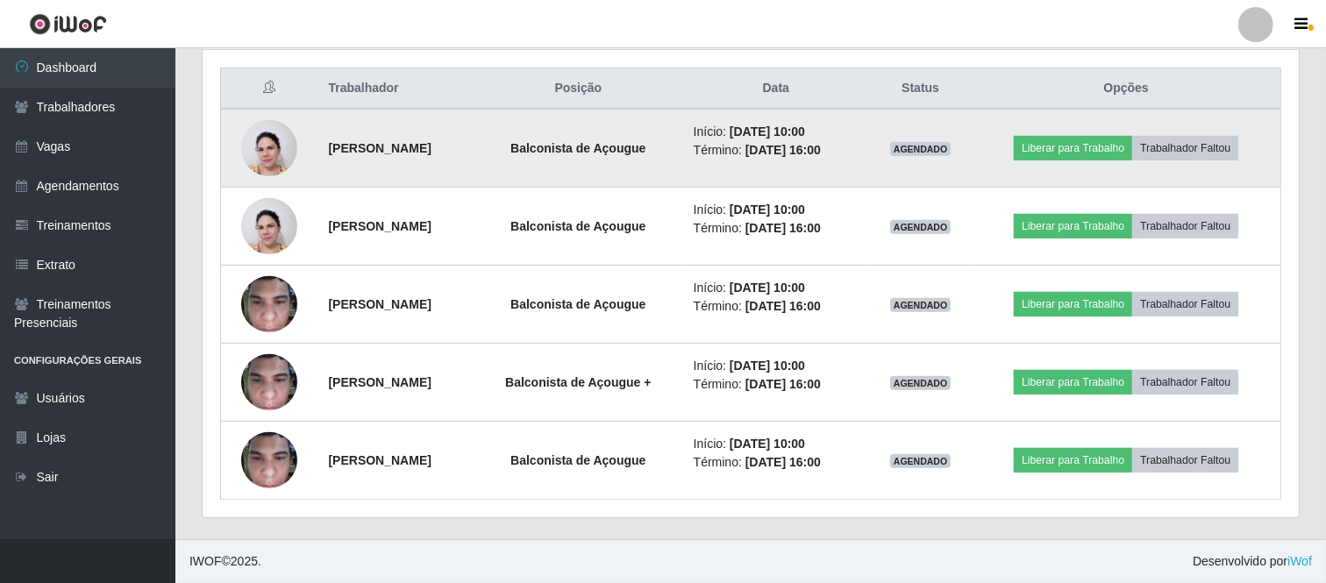
click at [739, 127] on li "Início: [DATE] 10:00" at bounding box center [776, 132] width 165 height 18
drag, startPoint x: 741, startPoint y: 129, endPoint x: 829, endPoint y: 129, distance: 87.7
click at [805, 129] on time "[DATE] 10:00" at bounding box center [767, 132] width 75 height 14
click at [844, 118] on td "Início: [DATE] 10:00 Término: [DATE] 16:00" at bounding box center [776, 148] width 186 height 79
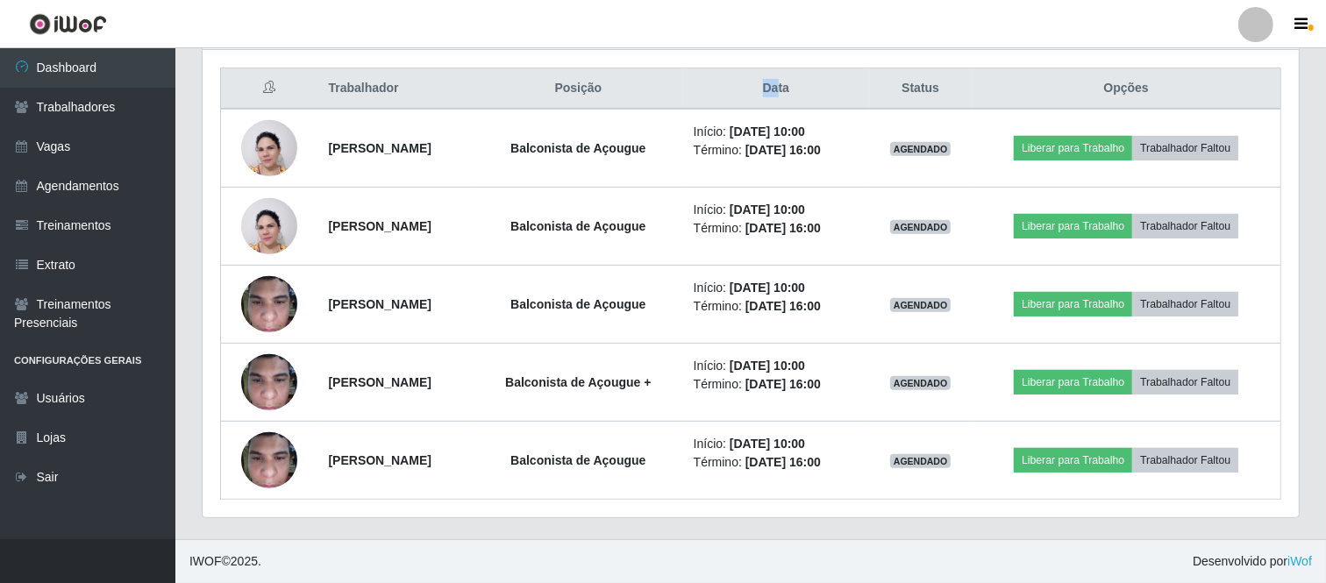
drag, startPoint x: 787, startPoint y: 88, endPoint x: 803, endPoint y: 88, distance: 15.8
click at [803, 88] on th "Data" at bounding box center [776, 88] width 186 height 41
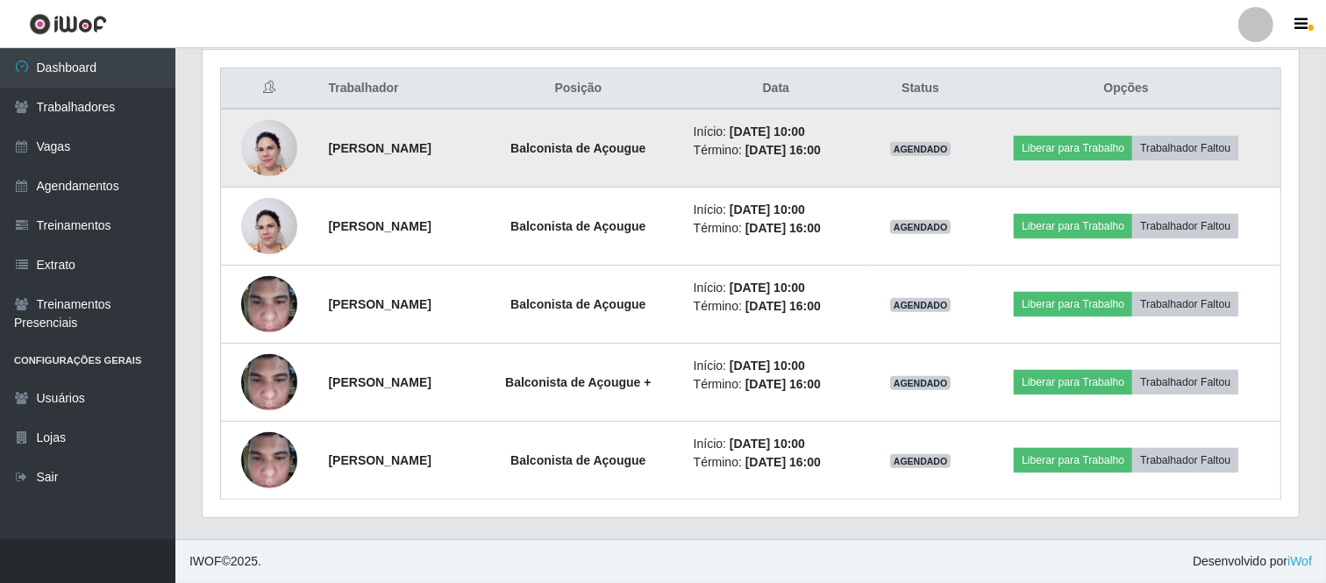
click at [759, 118] on td "Início: [DATE] 10:00 Término: [DATE] 16:00" at bounding box center [776, 148] width 186 height 79
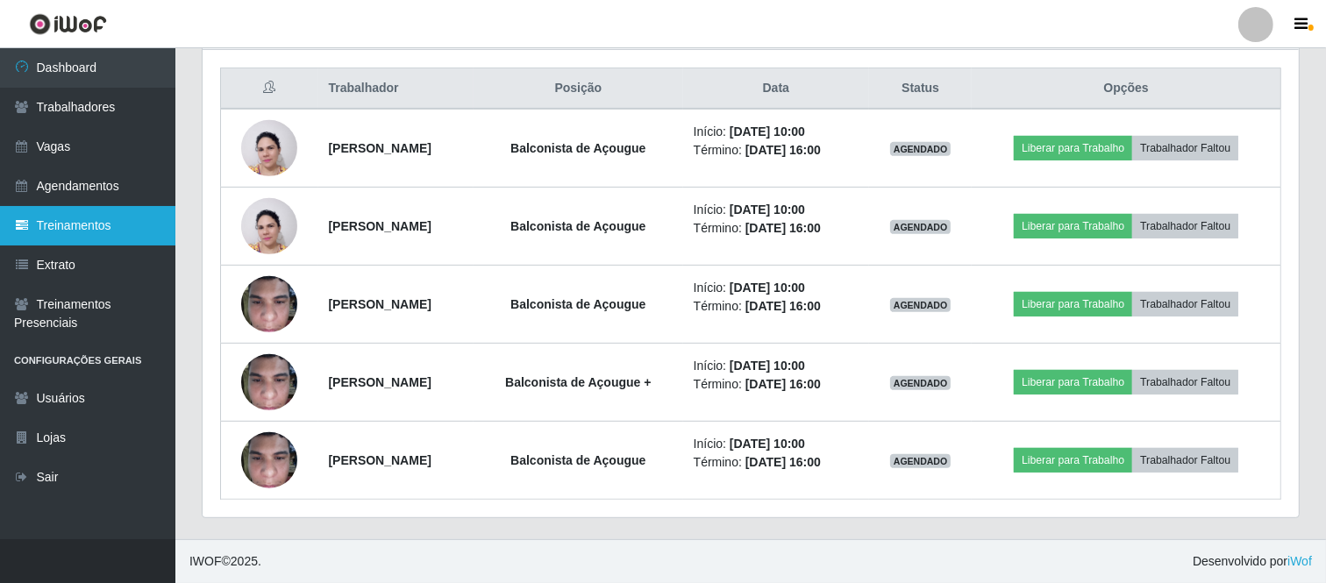
click at [110, 230] on link "Treinamentos" at bounding box center [87, 225] width 175 height 39
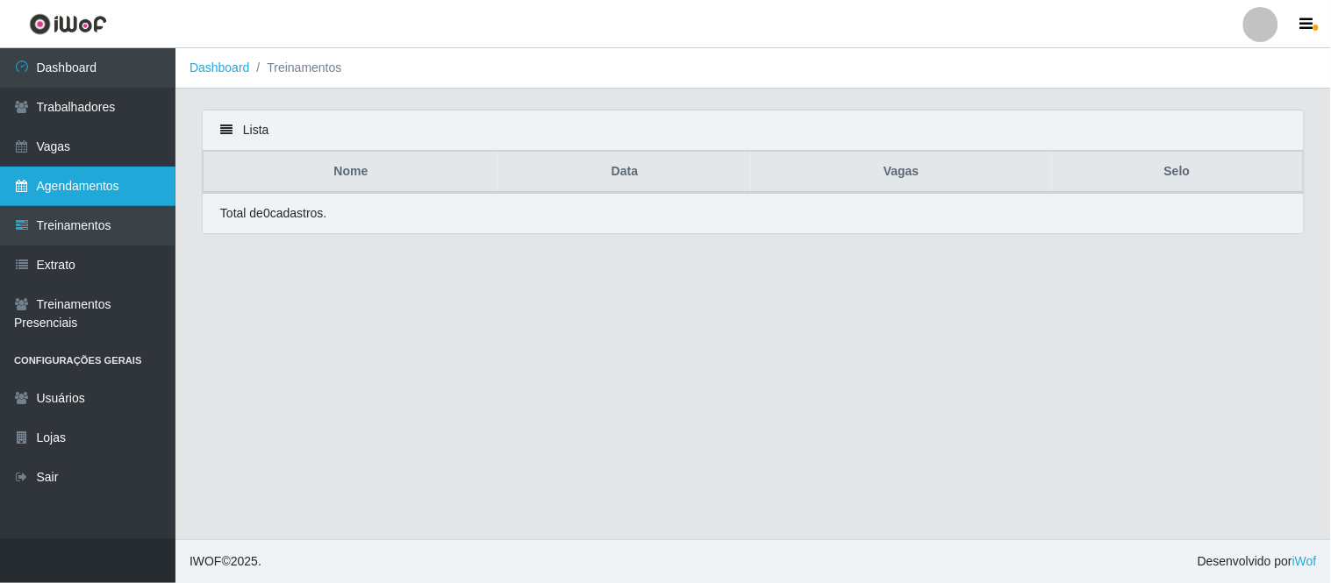
drag, startPoint x: 32, startPoint y: 145, endPoint x: 107, endPoint y: 165, distance: 77.2
click at [33, 145] on link "Vagas" at bounding box center [87, 146] width 175 height 39
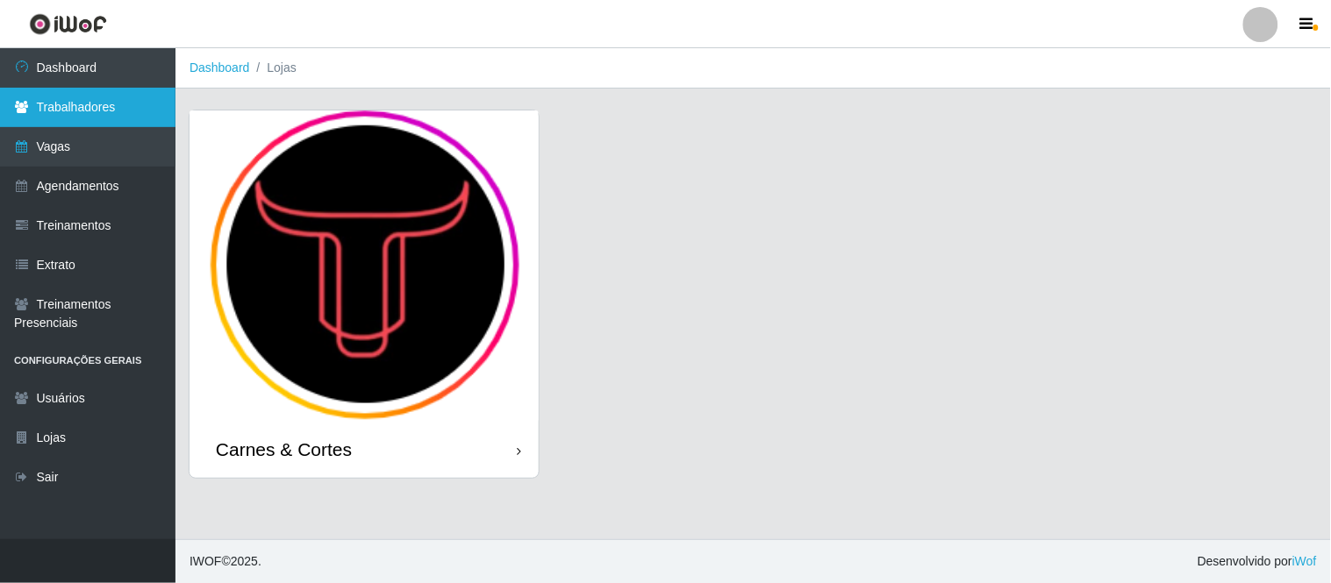
click at [82, 106] on link "Trabalhadores" at bounding box center [87, 107] width 175 height 39
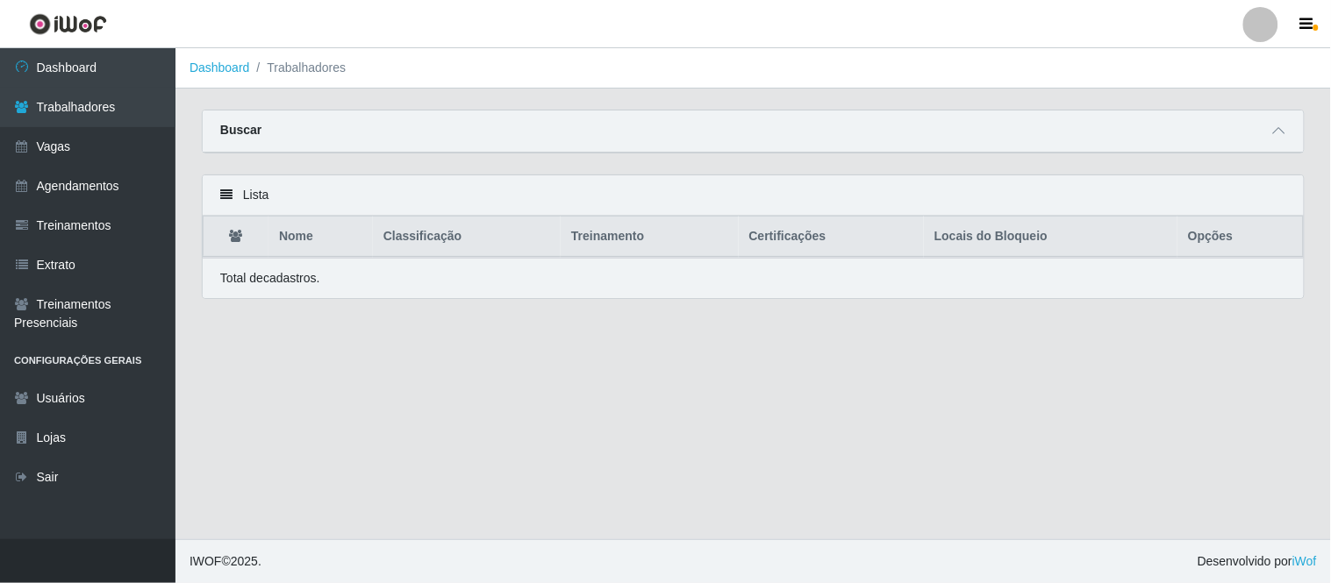
click at [1264, 130] on div "Buscar" at bounding box center [753, 132] width 1101 height 42
click at [1289, 135] on span at bounding box center [1278, 131] width 21 height 20
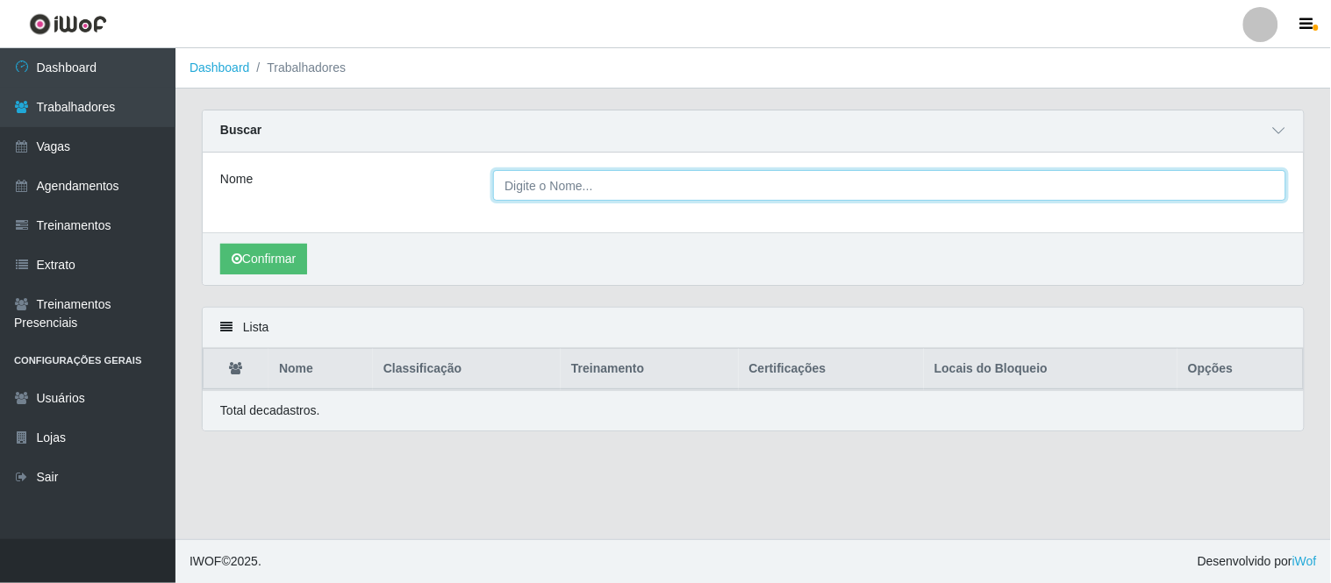
click at [810, 189] on input "Nome" at bounding box center [889, 185] width 793 height 31
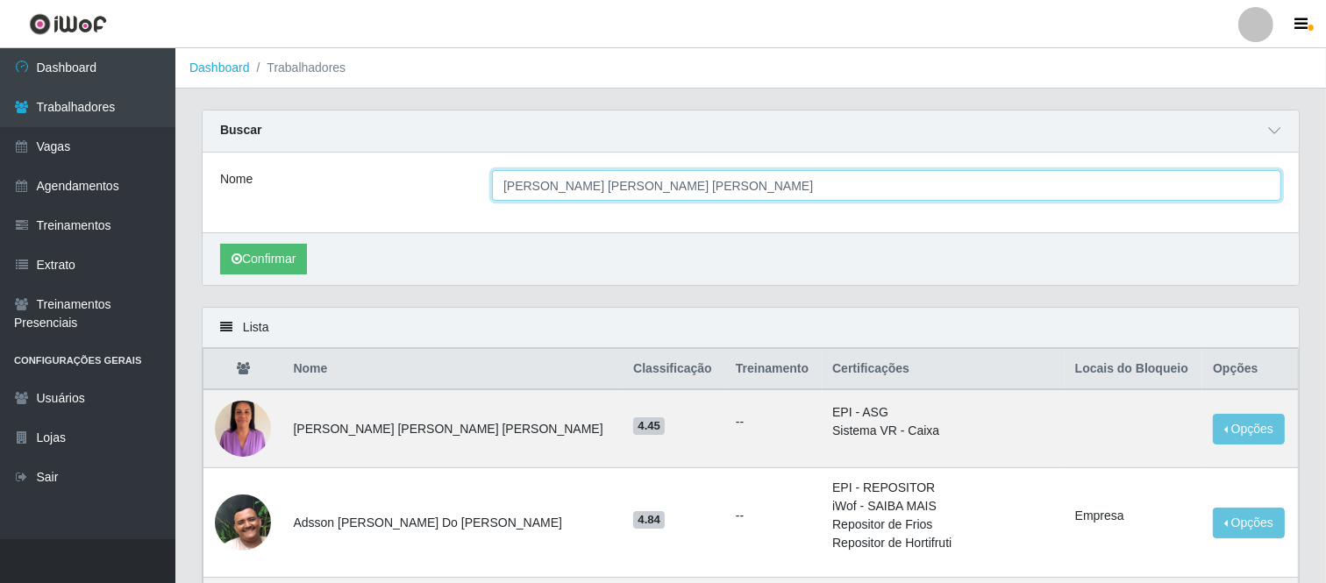
type input "[PERSON_NAME] [PERSON_NAME] [PERSON_NAME]"
click at [220, 244] on button "Confirmar" at bounding box center [263, 259] width 87 height 31
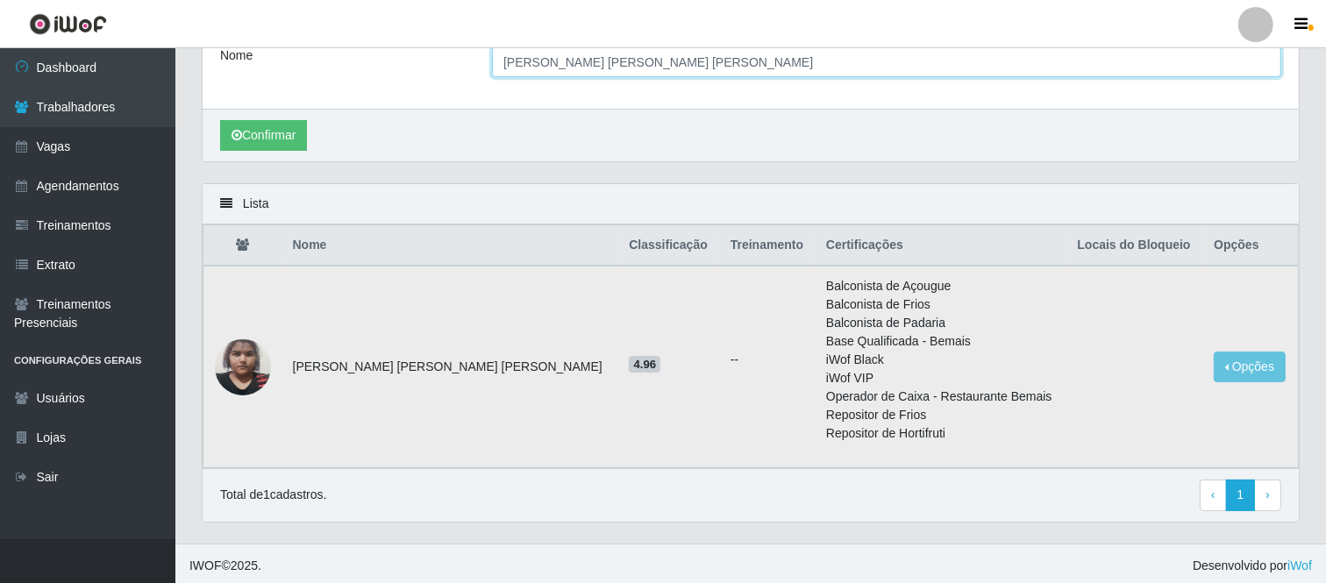
scroll to position [127, 0]
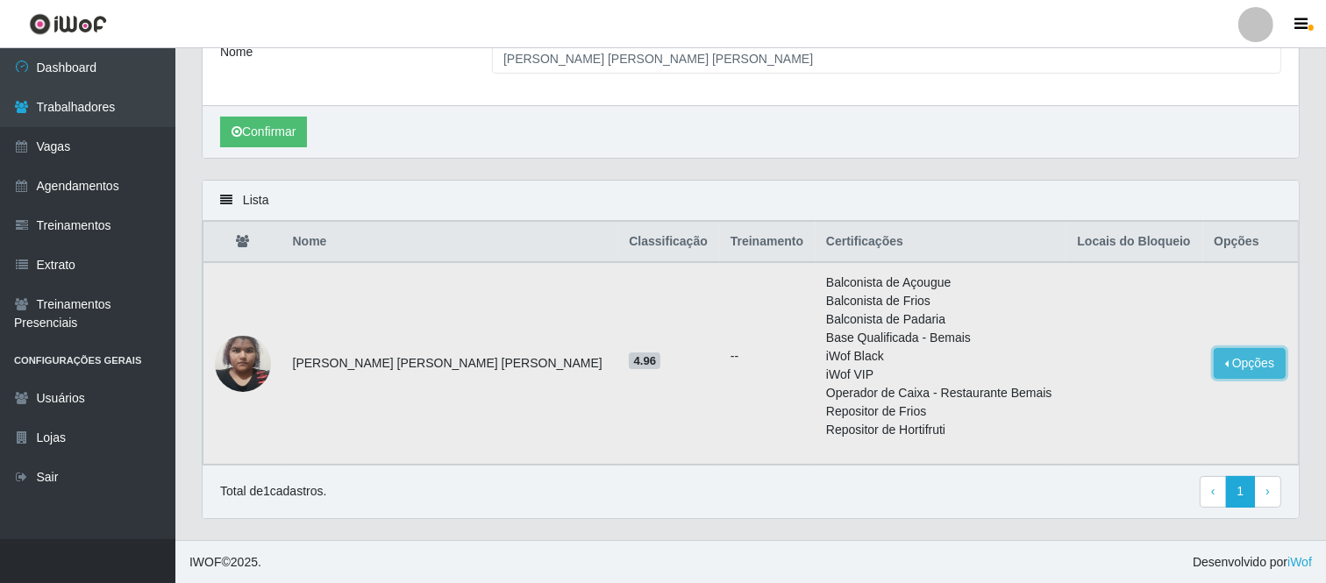
click at [1229, 362] on button "Opções" at bounding box center [1250, 363] width 72 height 31
click at [950, 325] on li "Balconista de Padaria" at bounding box center [941, 320] width 231 height 18
click at [253, 360] on img at bounding box center [243, 363] width 56 height 75
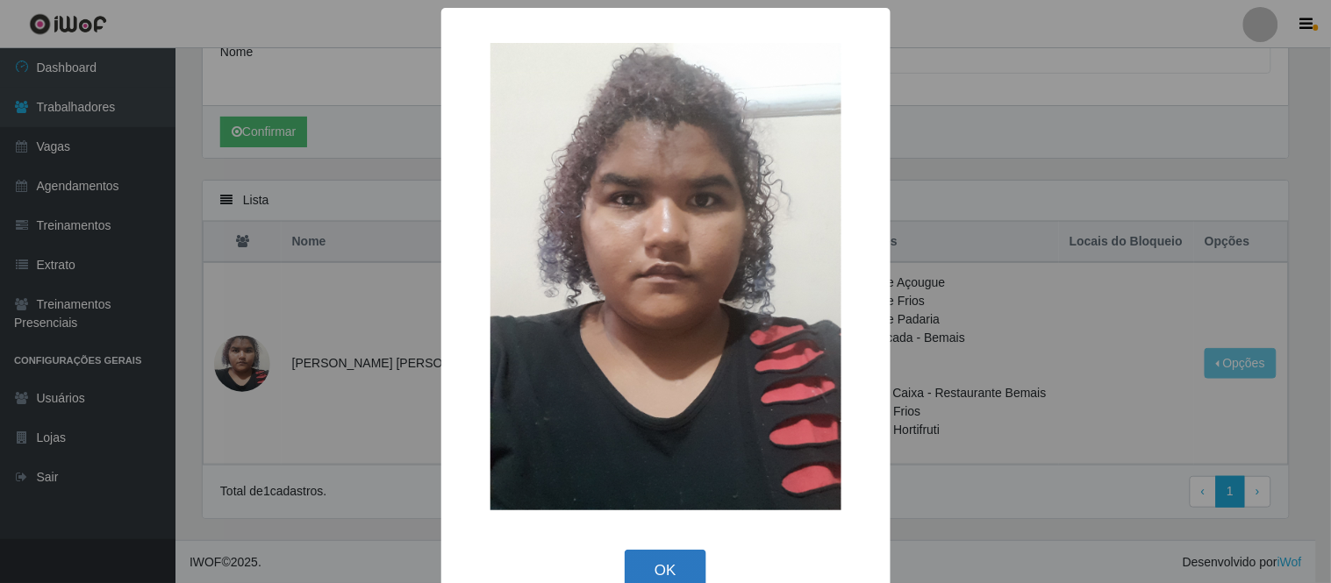
click at [635, 568] on button "OK" at bounding box center [666, 570] width 82 height 41
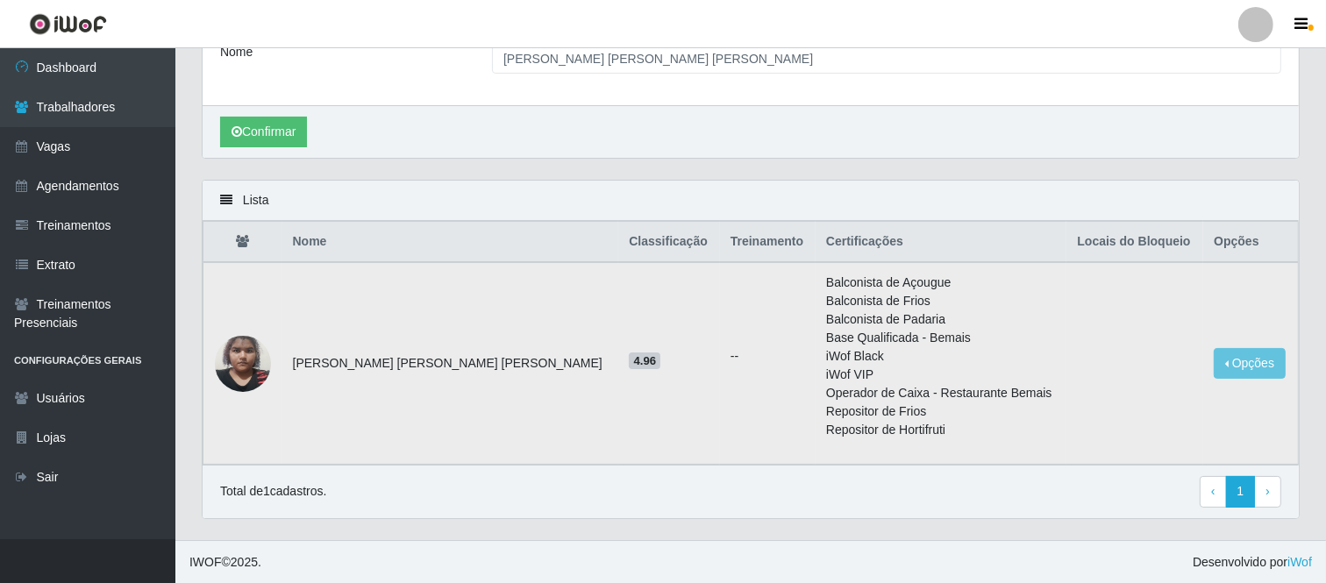
click at [826, 360] on li "iWof Black" at bounding box center [941, 356] width 231 height 18
click at [826, 389] on li "Operador de Caixa - Restaurante Bemais" at bounding box center [941, 393] width 231 height 18
click at [1212, 246] on th "Opções" at bounding box center [1250, 242] width 95 height 41
click at [1112, 247] on th "Locais do Bloqueio" at bounding box center [1135, 242] width 137 height 41
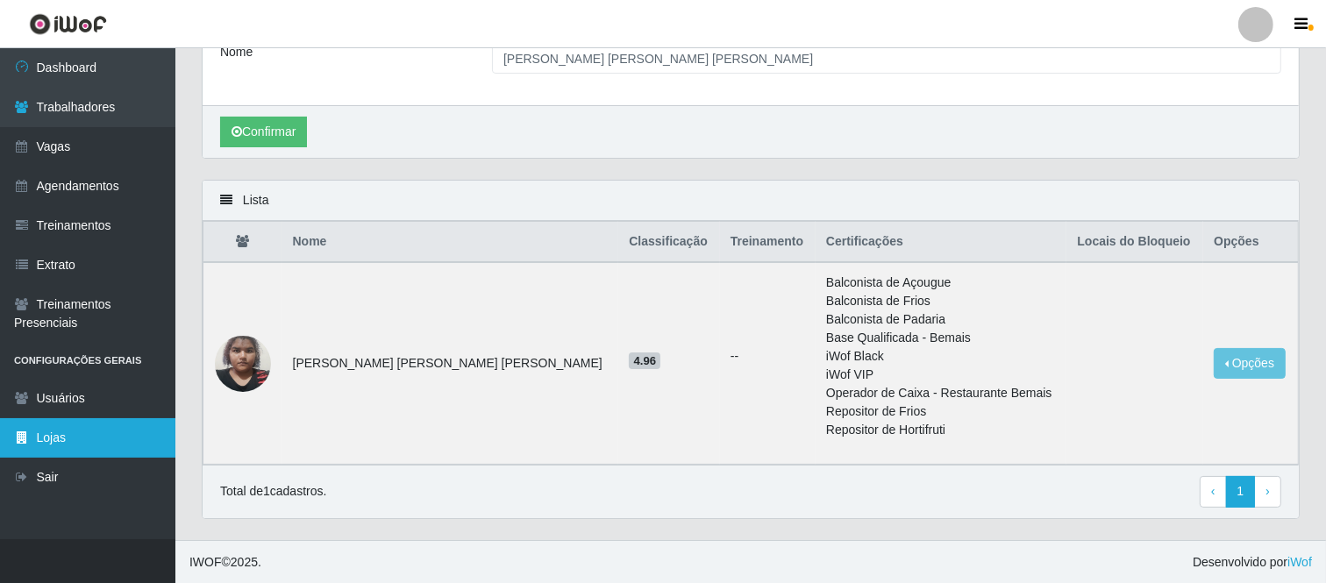
click at [83, 432] on link "Lojas" at bounding box center [87, 437] width 175 height 39
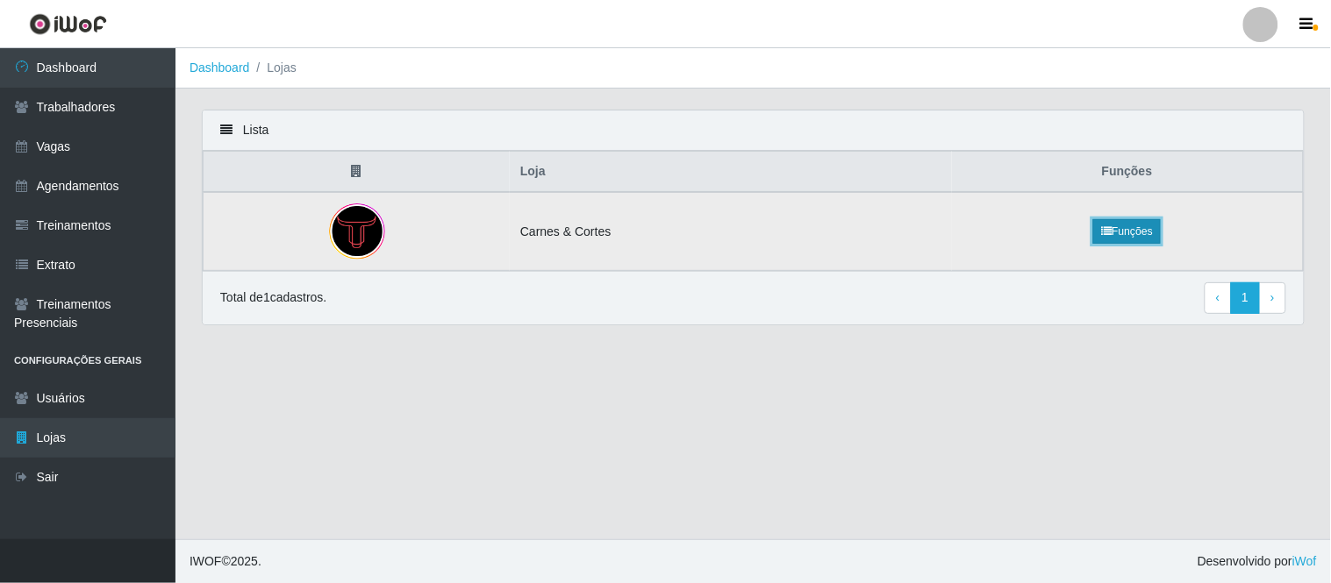
click at [1106, 230] on icon at bounding box center [1106, 231] width 11 height 11
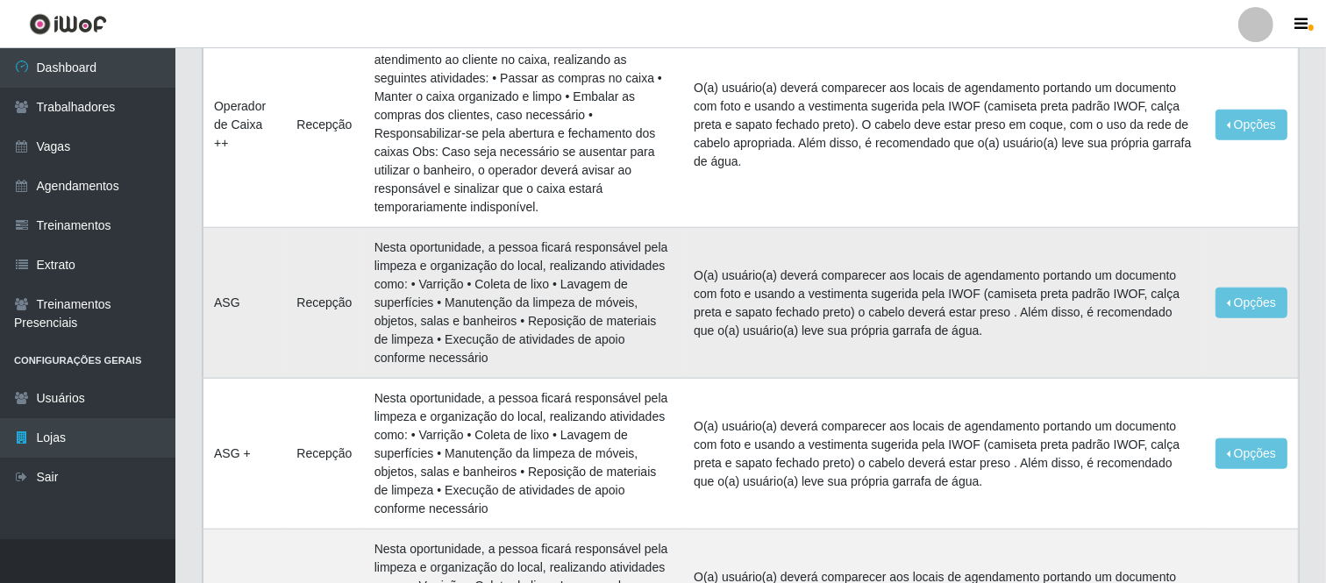
scroll to position [1601, 0]
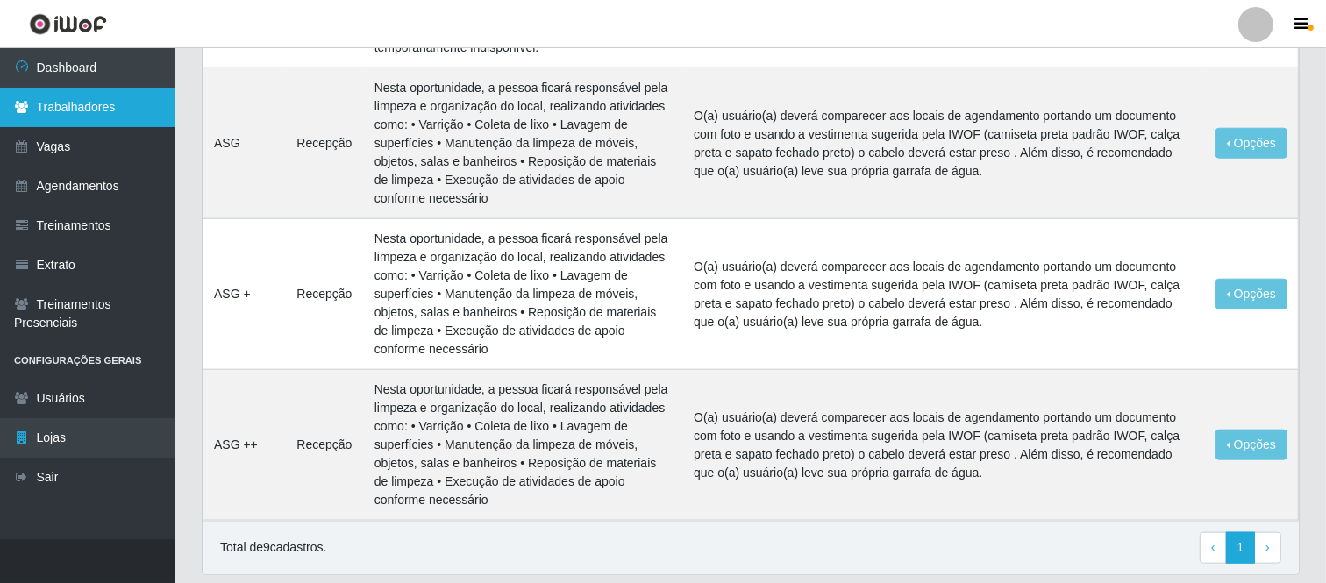
click at [80, 94] on link "Trabalhadores" at bounding box center [87, 107] width 175 height 39
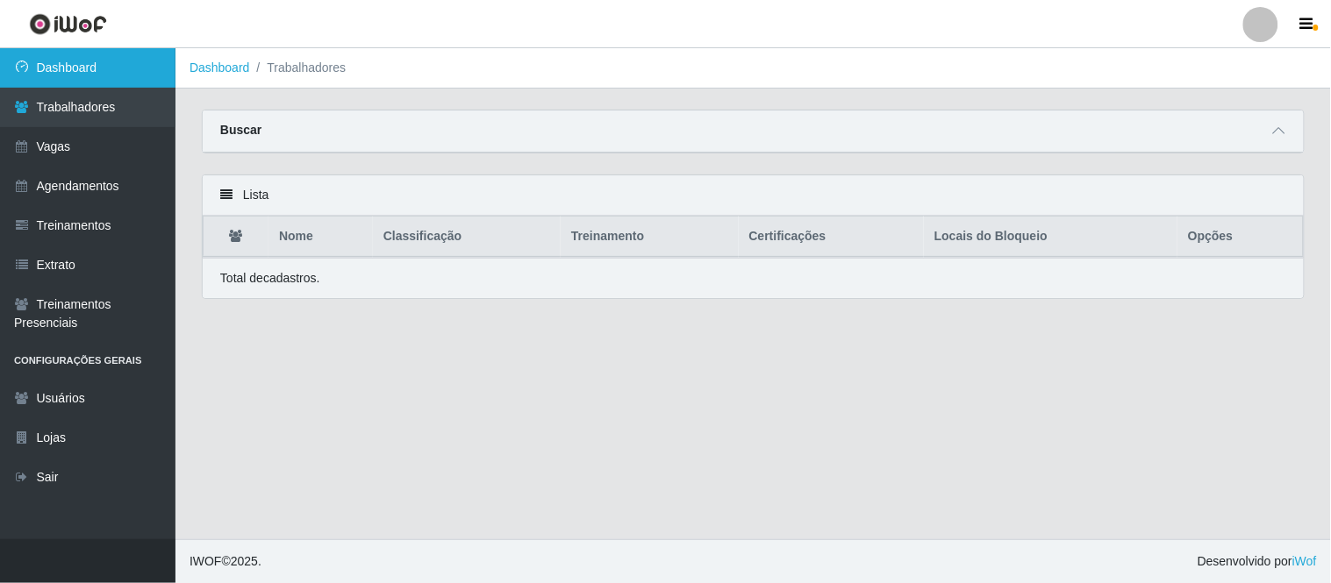
click at [90, 68] on link "Dashboard" at bounding box center [87, 67] width 175 height 39
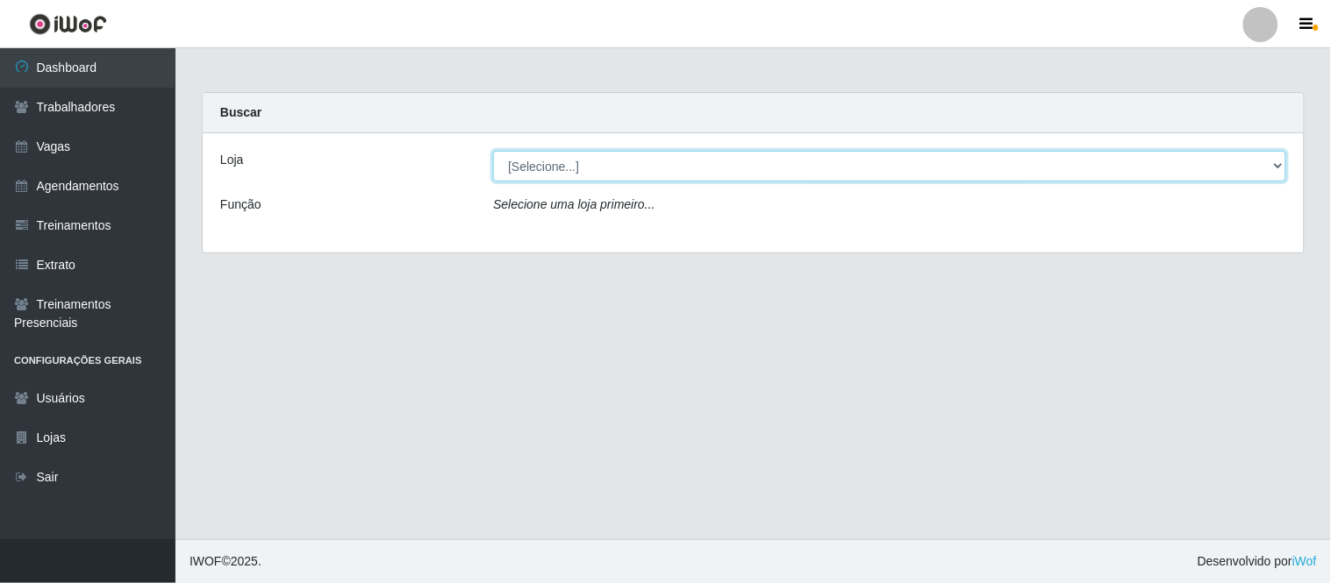
click at [514, 164] on select "[Selecione...] Carnes & Cortes" at bounding box center [889, 166] width 793 height 31
select select "433"
click at [493, 151] on select "[Selecione...] Carnes & Cortes" at bounding box center [889, 166] width 793 height 31
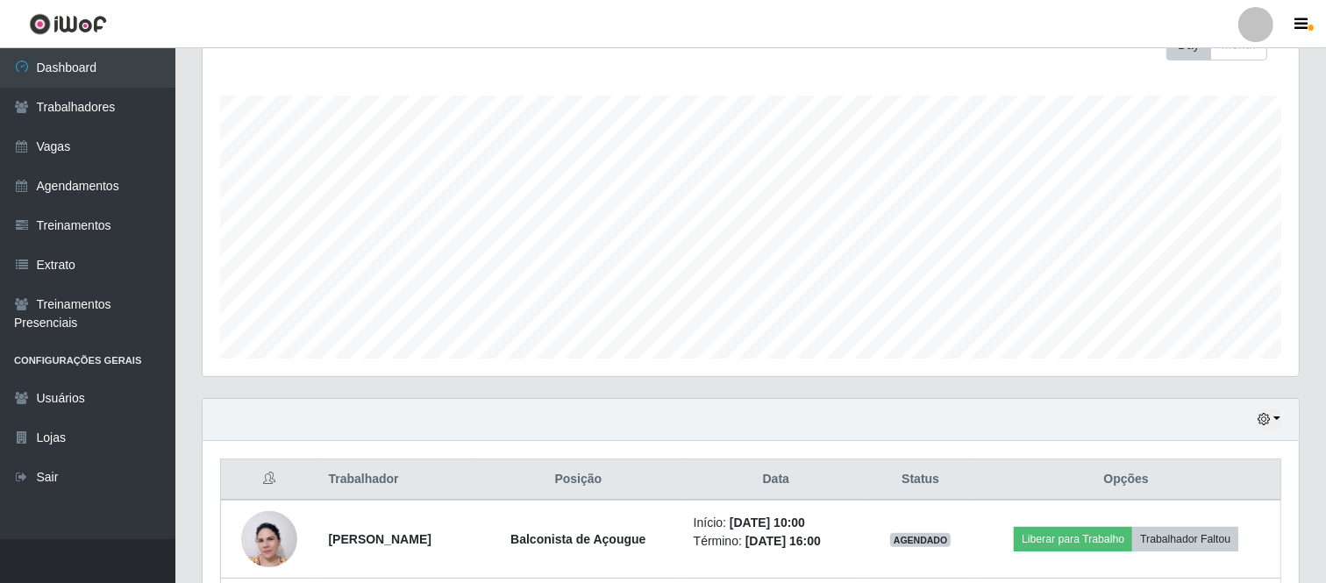
scroll to position [660, 0]
